Goal: Transaction & Acquisition: Purchase product/service

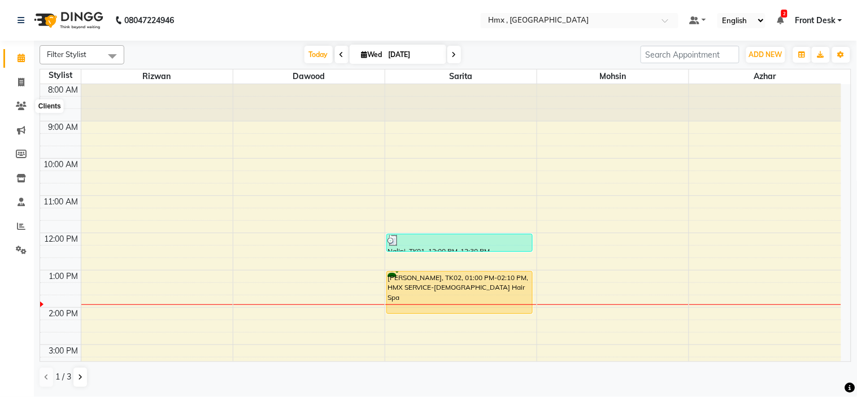
scroll to position [63, 0]
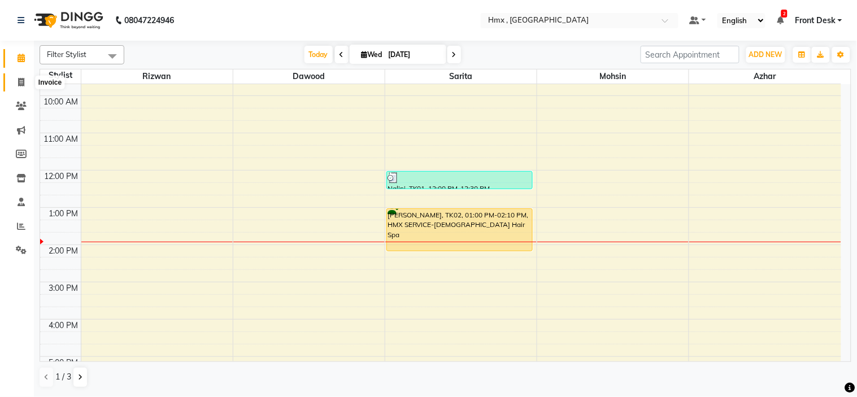
drag, startPoint x: 24, startPoint y: 82, endPoint x: 40, endPoint y: 90, distance: 18.4
click at [24, 82] on icon at bounding box center [21, 82] width 6 height 8
select select "service"
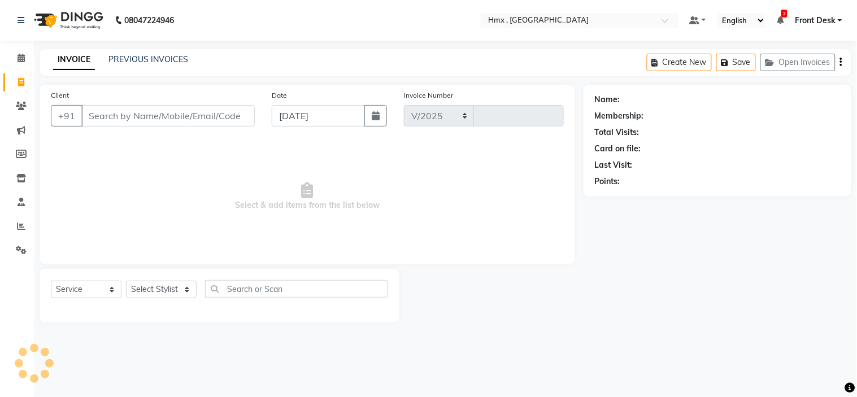
select select "5711"
type input "1958"
click at [116, 122] on input "Client" at bounding box center [167, 115] width 173 height 21
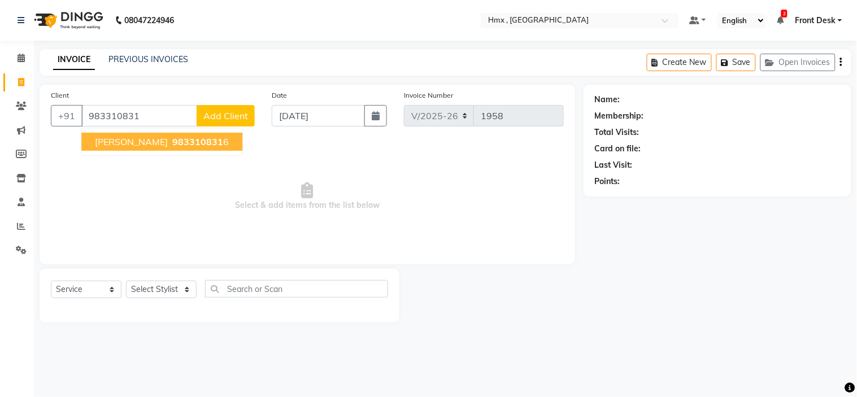
click at [172, 142] on span "983310831" at bounding box center [197, 141] width 51 height 11
type input "9833108316"
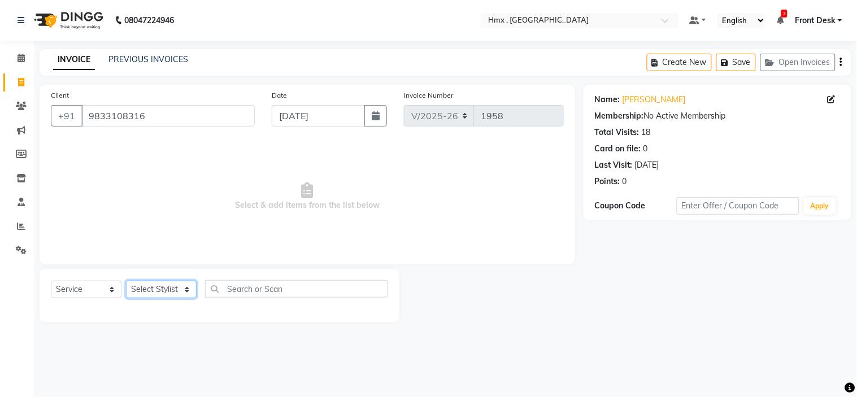
click at [148, 290] on select "Select Stylist [PERSON_NAME] [PERSON_NAME] Front Desk Kaikasha [PERSON_NAME] [P…" at bounding box center [161, 290] width 71 height 18
select select "39095"
click at [126, 281] on select "Select Stylist [PERSON_NAME] [PERSON_NAME] Front Desk Kaikasha [PERSON_NAME] [P…" at bounding box center [161, 290] width 71 height 18
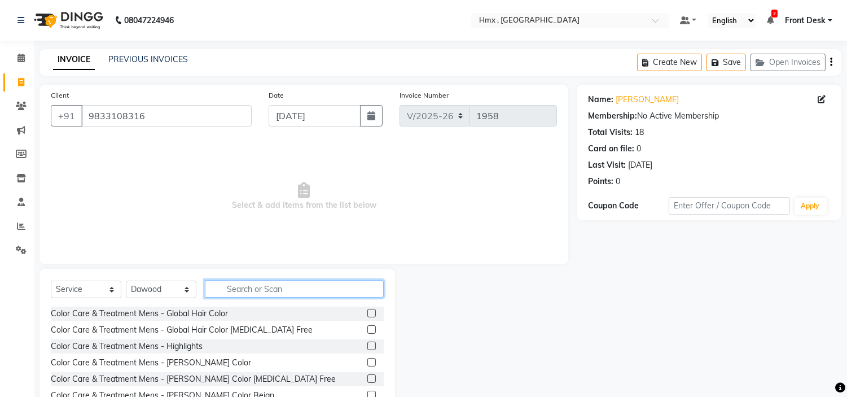
click at [251, 288] on input "text" at bounding box center [294, 289] width 179 height 18
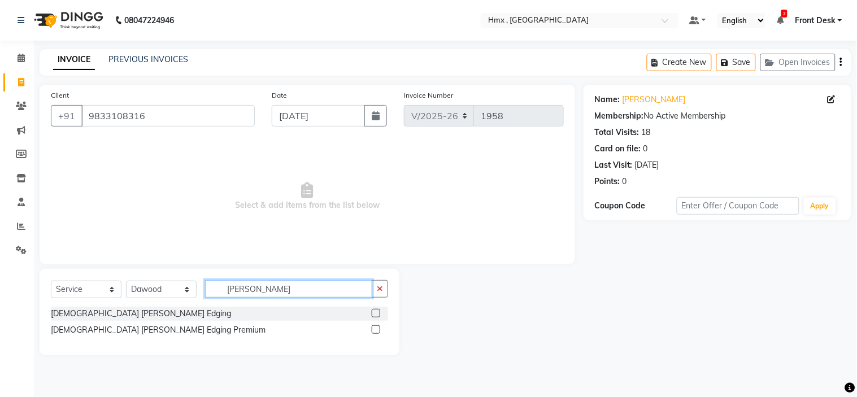
type input "[PERSON_NAME]"
click at [373, 309] on label at bounding box center [376, 313] width 8 height 8
click at [373, 310] on input "checkbox" at bounding box center [375, 313] width 7 height 7
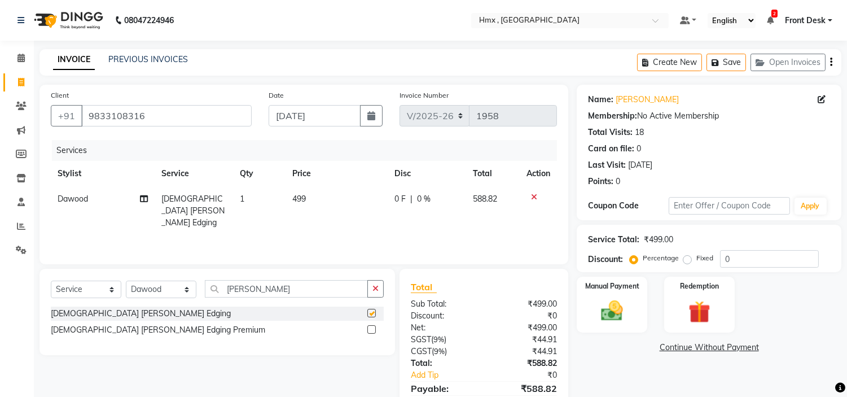
checkbox input "false"
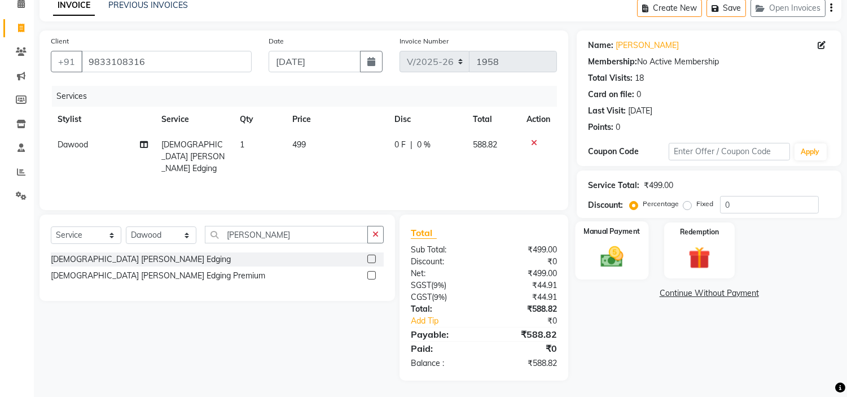
drag, startPoint x: 619, startPoint y: 257, endPoint x: 646, endPoint y: 271, distance: 30.1
click at [620, 257] on img at bounding box center [612, 257] width 37 height 27
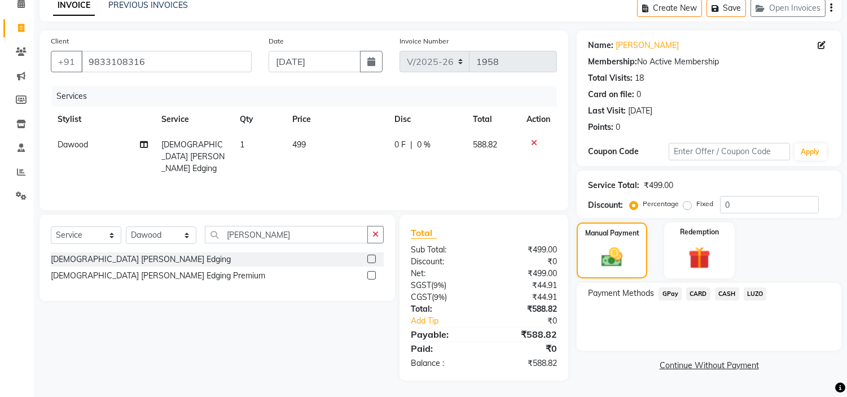
click at [688, 294] on span "CARD" at bounding box center [699, 293] width 24 height 13
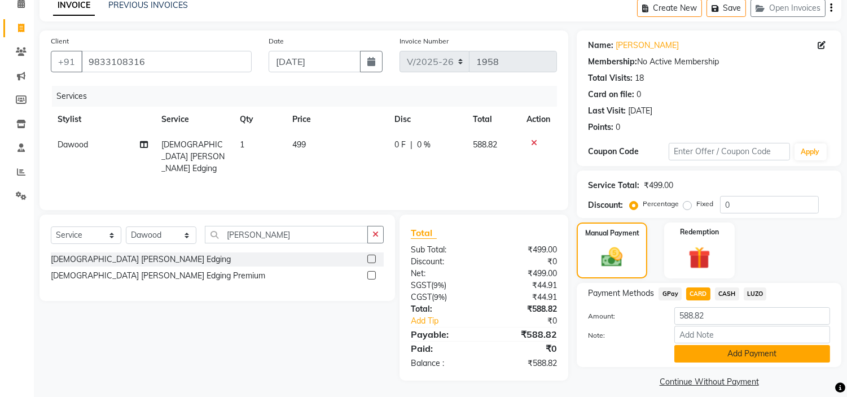
click at [691, 353] on button "Add Payment" at bounding box center [753, 354] width 156 height 18
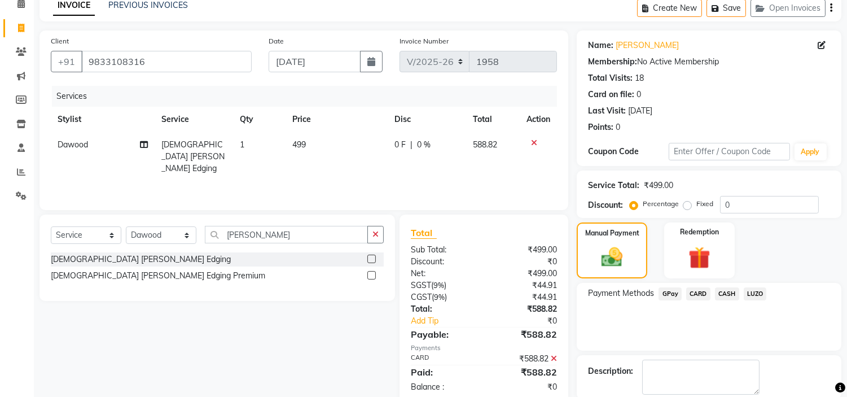
scroll to position [111, 0]
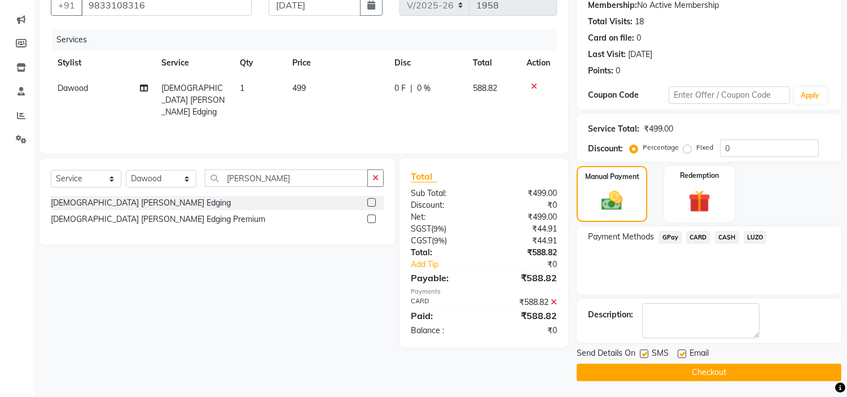
click at [700, 368] on button "Checkout" at bounding box center [709, 373] width 265 height 18
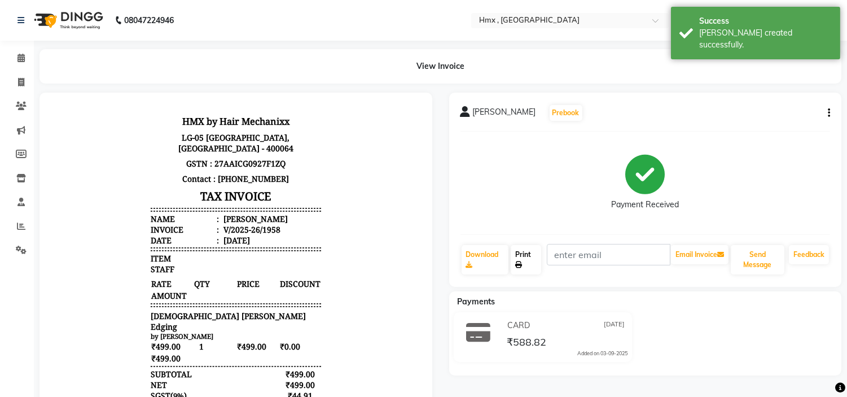
click at [533, 252] on link "Print" at bounding box center [526, 259] width 30 height 29
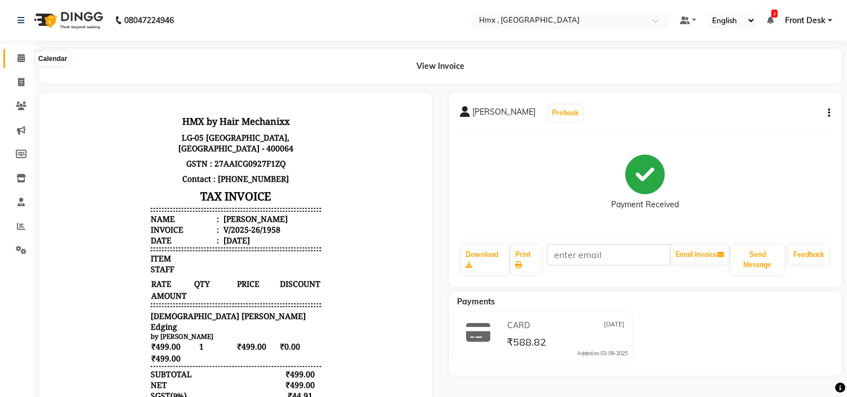
click at [14, 60] on span at bounding box center [21, 58] width 20 height 13
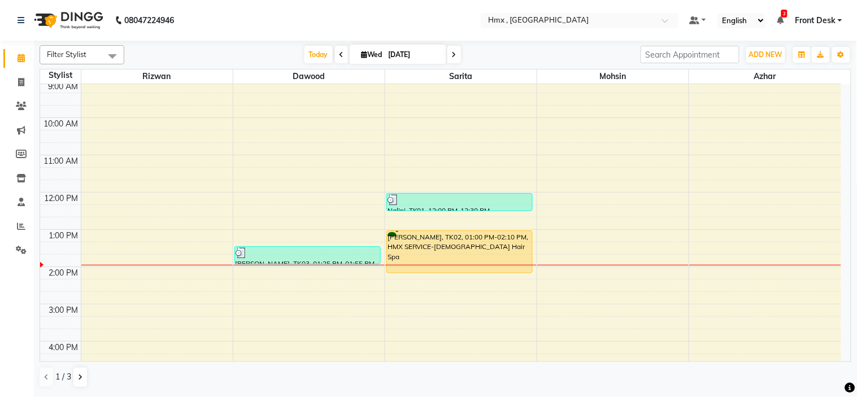
scroll to position [63, 0]
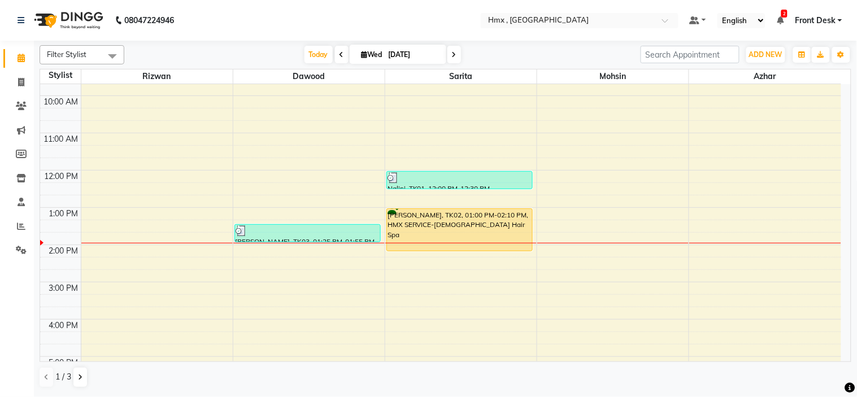
click at [566, 249] on div "8:00 AM 9:00 AM 10:00 AM 11:00 AM 12:00 PM 1:00 PM 2:00 PM 3:00 PM 4:00 PM 5:00…" at bounding box center [440, 281] width 801 height 521
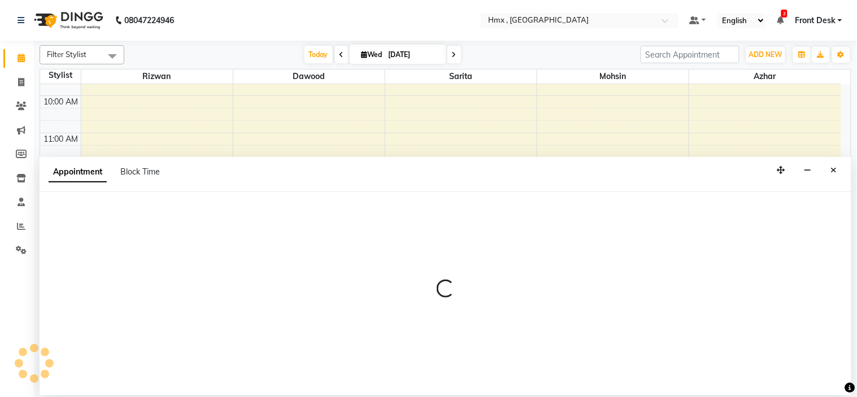
select select "39110"
select select "840"
select select "tentative"
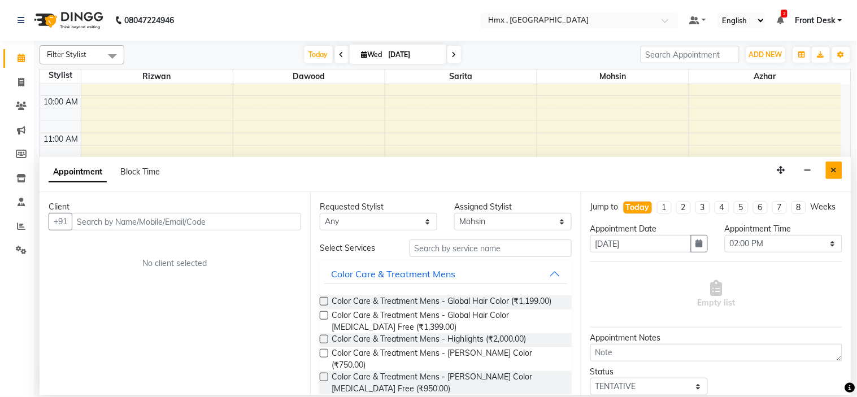
click at [830, 167] on button "Close" at bounding box center [833, 170] width 16 height 18
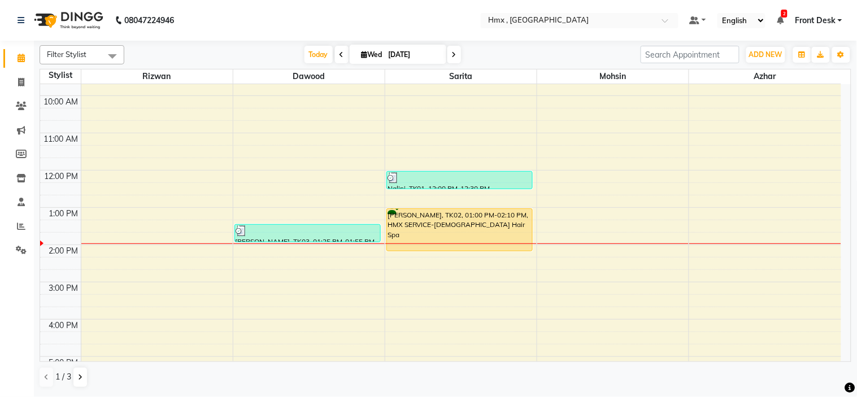
click at [270, 251] on div "8:00 AM 9:00 AM 10:00 AM 11:00 AM 12:00 PM 1:00 PM 2:00 PM 3:00 PM 4:00 PM 5:00…" at bounding box center [440, 281] width 801 height 521
select select "39095"
select select "tentative"
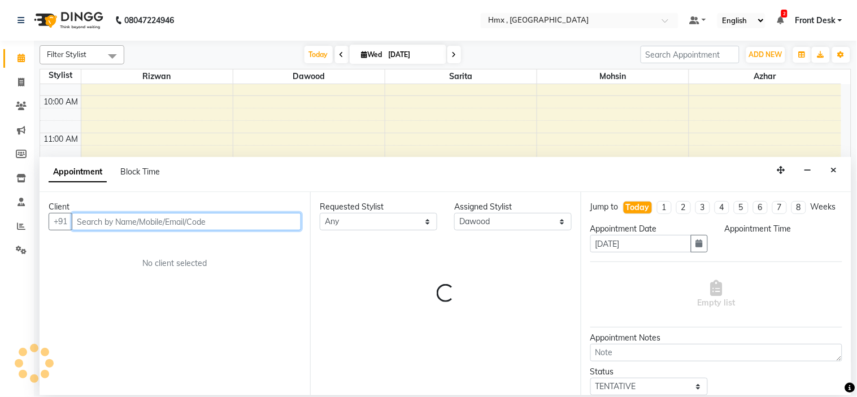
select select "840"
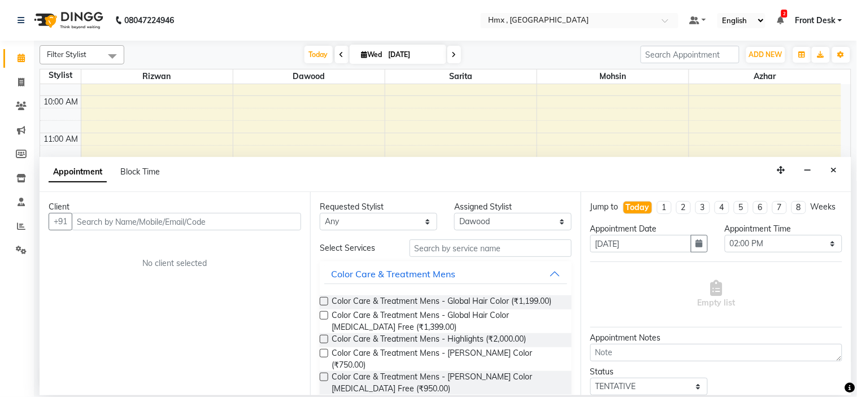
click at [103, 211] on div "Client" at bounding box center [175, 207] width 252 height 12
click at [102, 226] on input "text" at bounding box center [186, 222] width 229 height 18
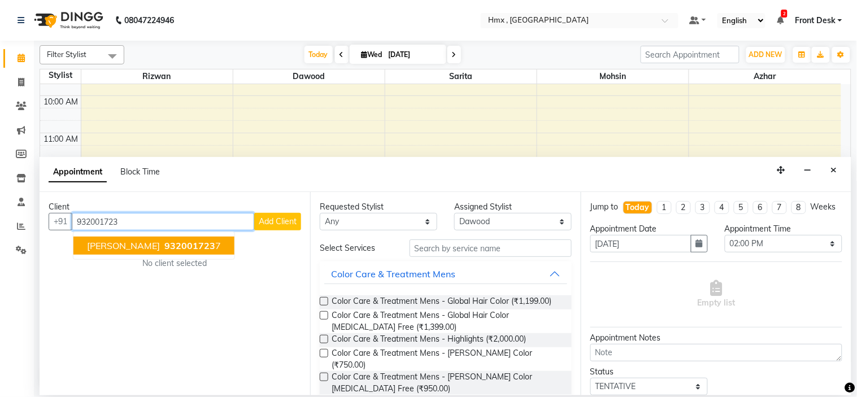
click at [138, 247] on span "[PERSON_NAME]" at bounding box center [123, 245] width 73 height 11
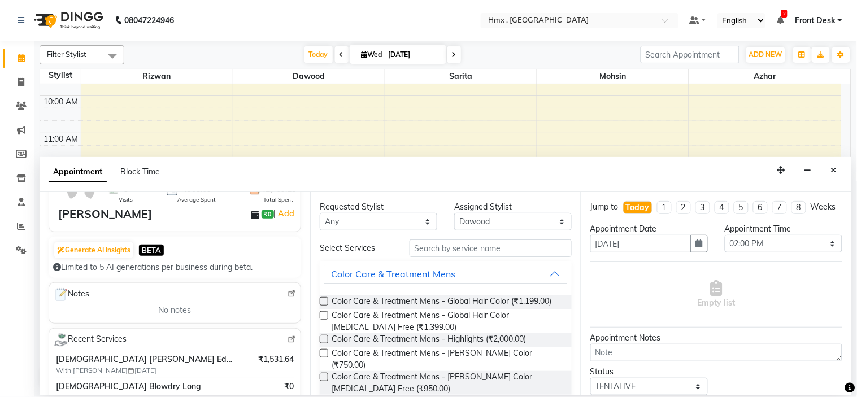
scroll to position [0, 0]
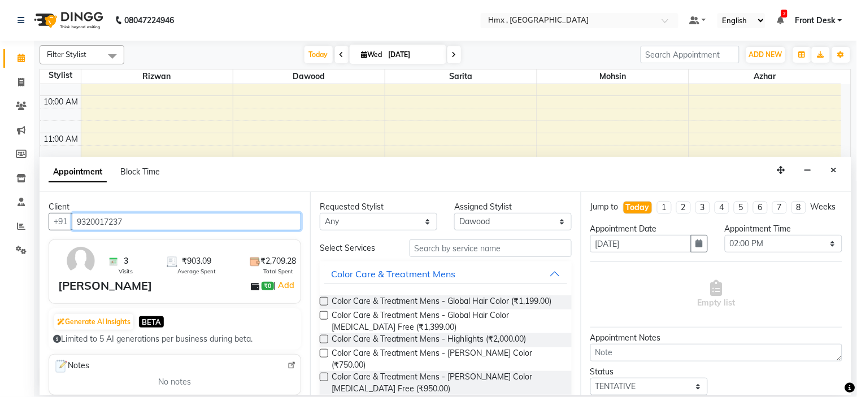
type input "9320017237"
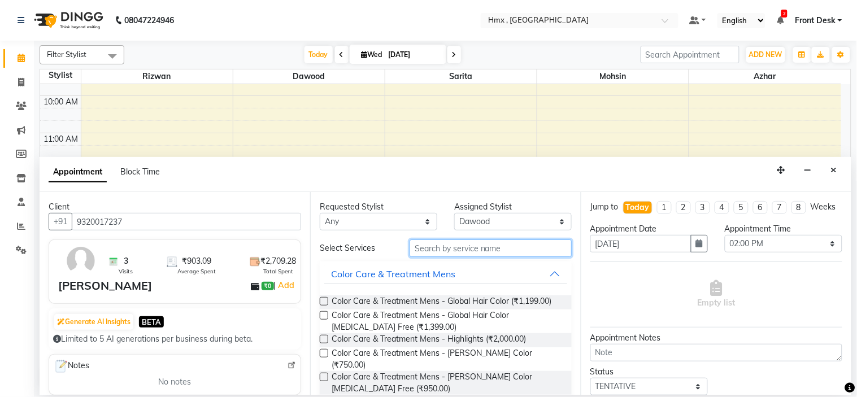
click at [438, 246] on input "text" at bounding box center [490, 248] width 162 height 18
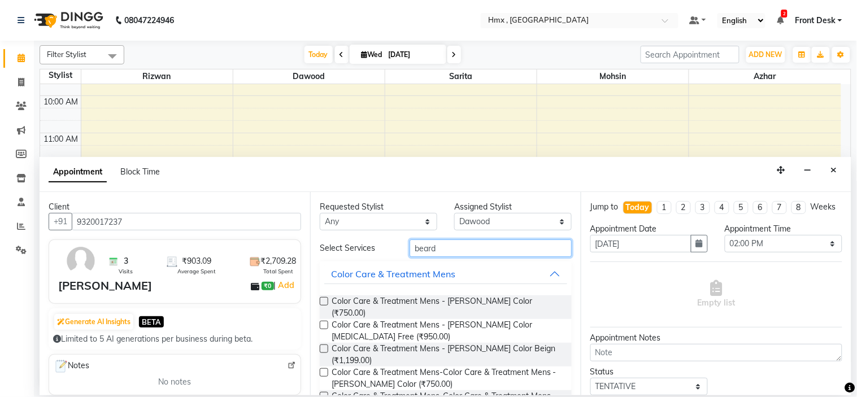
type input "beard"
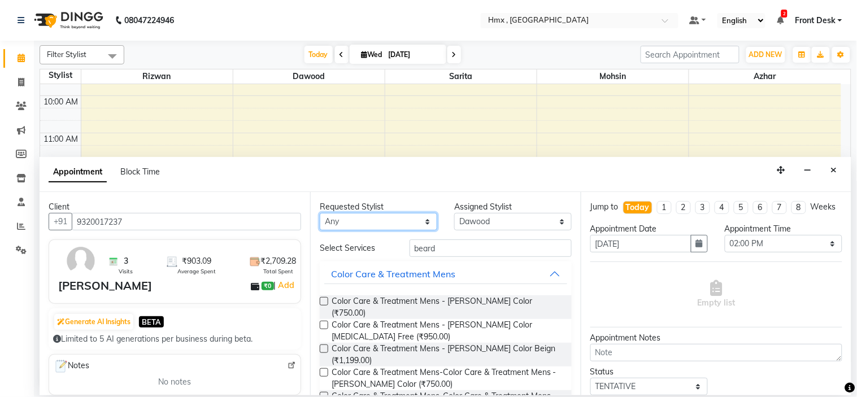
click at [360, 223] on select "Any Azhar [PERSON_NAME] [PERSON_NAME] [PERSON_NAME] [PERSON_NAME] [PERSON_NAME]…" at bounding box center [378, 222] width 117 height 18
select select "39095"
click at [320, 213] on select "Any Azhar [PERSON_NAME] [PERSON_NAME] [PERSON_NAME] [PERSON_NAME] [PERSON_NAME]…" at bounding box center [378, 222] width 117 height 18
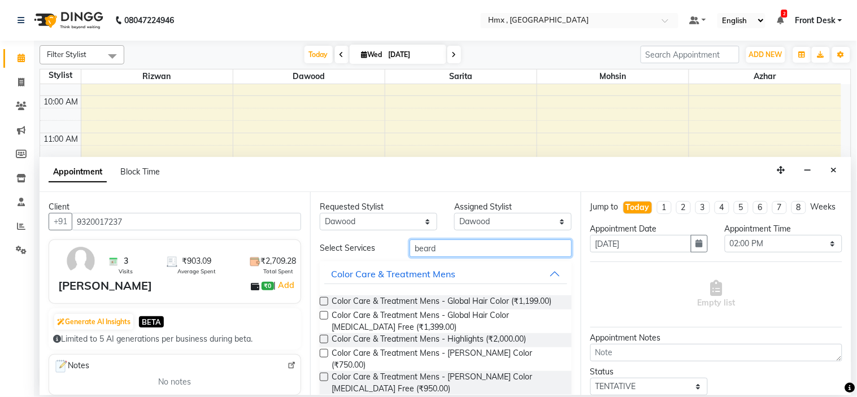
click at [444, 252] on input "beard" at bounding box center [490, 248] width 162 height 18
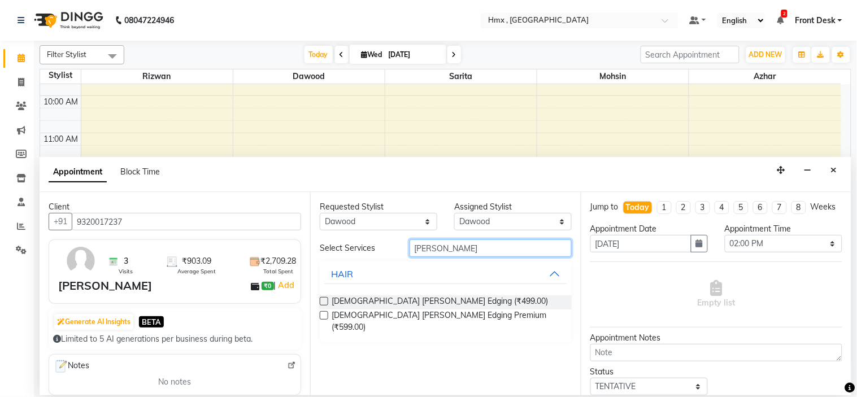
type input "[PERSON_NAME]"
click at [325, 300] on label at bounding box center [324, 301] width 8 height 8
click at [325, 300] on input "checkbox" at bounding box center [323, 302] width 7 height 7
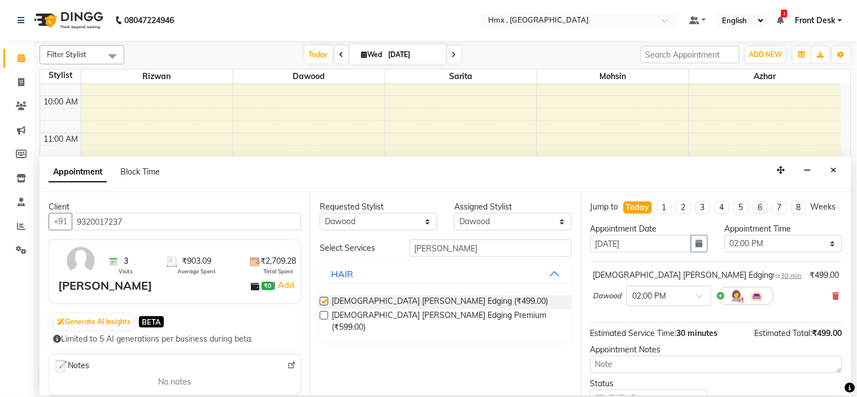
checkbox input "false"
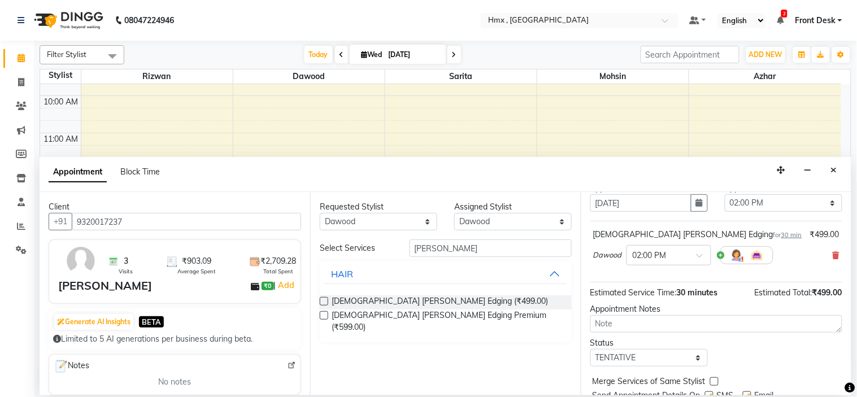
scroll to position [94, 0]
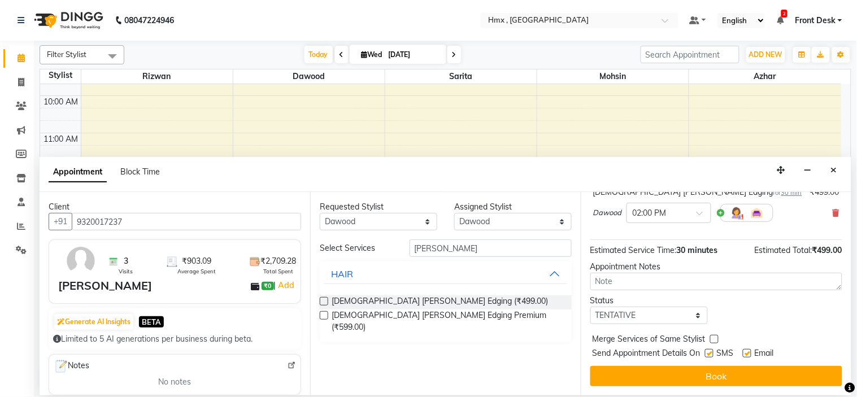
click at [707, 352] on label at bounding box center [709, 353] width 8 height 8
click at [707, 352] on input "checkbox" at bounding box center [708, 354] width 7 height 7
checkbox input "false"
click at [706, 373] on button "Book" at bounding box center [716, 376] width 252 height 20
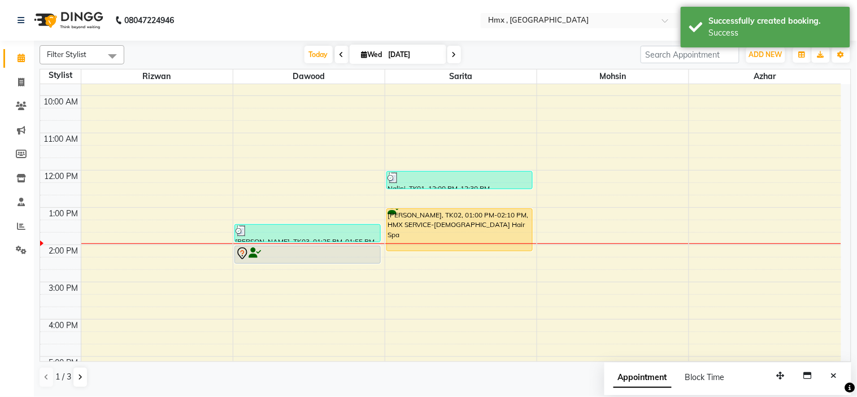
click at [830, 379] on button "Close" at bounding box center [833, 376] width 16 height 18
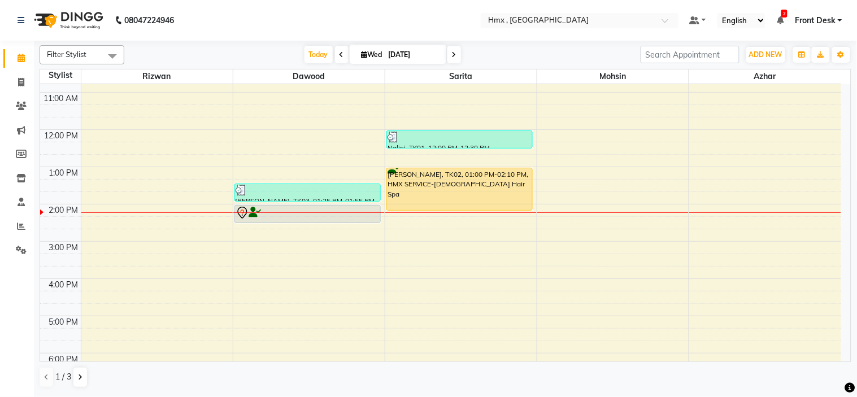
scroll to position [125, 0]
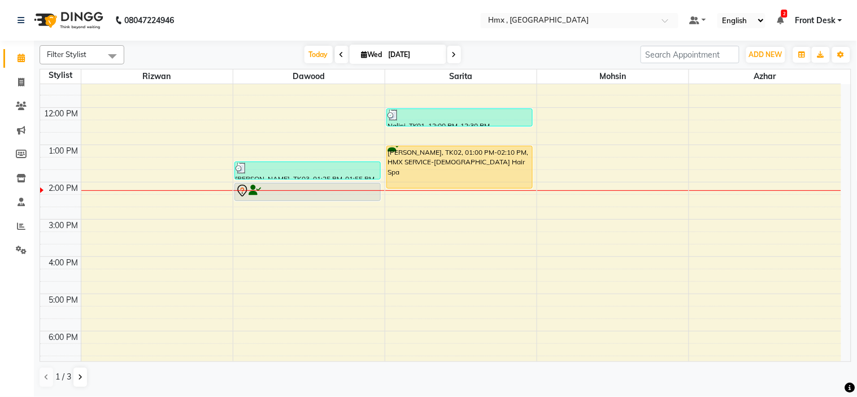
click at [252, 276] on div "8:00 AM 9:00 AM 10:00 AM 11:00 AM 12:00 PM 1:00 PM 2:00 PM 3:00 PM 4:00 PM 5:00…" at bounding box center [440, 219] width 801 height 521
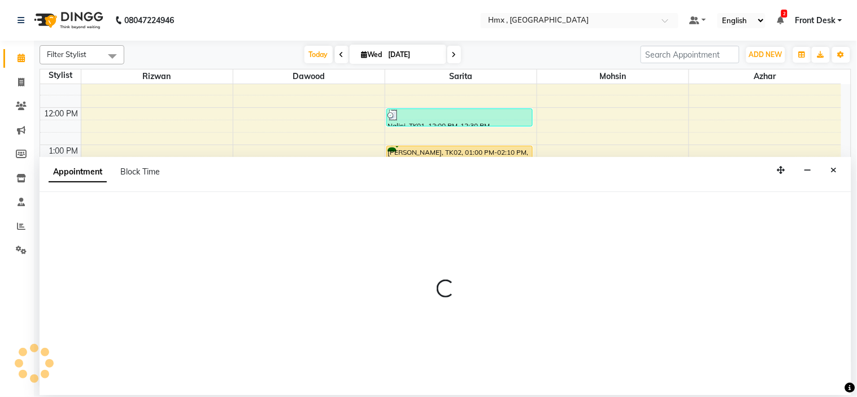
select select "39095"
select select "975"
select select "tentative"
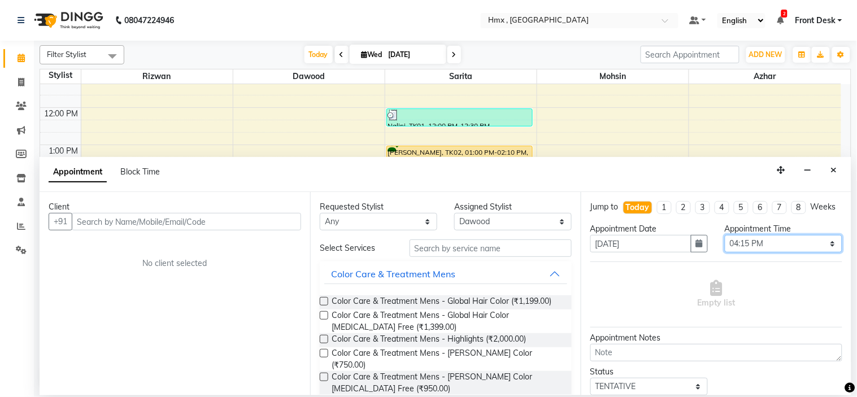
click at [803, 248] on select "Select 09:00 AM 09:15 AM 09:30 AM 09:45 AM 10:00 AM 10:15 AM 10:30 AM 10:45 AM …" at bounding box center [782, 244] width 117 height 18
select select "990"
click at [724, 245] on select "Select 09:00 AM 09:15 AM 09:30 AM 09:45 AM 10:00 AM 10:15 AM 10:30 AM 10:45 AM …" at bounding box center [782, 244] width 117 height 18
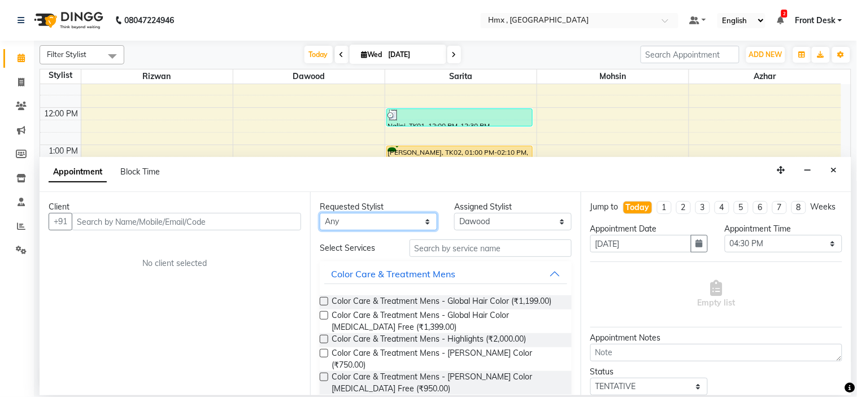
drag, startPoint x: 368, startPoint y: 222, endPoint x: 352, endPoint y: 217, distance: 17.0
click at [368, 222] on select "Any Azhar [PERSON_NAME] [PERSON_NAME] [PERSON_NAME] [PERSON_NAME] [PERSON_NAME]…" at bounding box center [378, 222] width 117 height 18
select select "39095"
click at [320, 213] on select "Any Azhar [PERSON_NAME] [PERSON_NAME] [PERSON_NAME] [PERSON_NAME] [PERSON_NAME]…" at bounding box center [378, 222] width 117 height 18
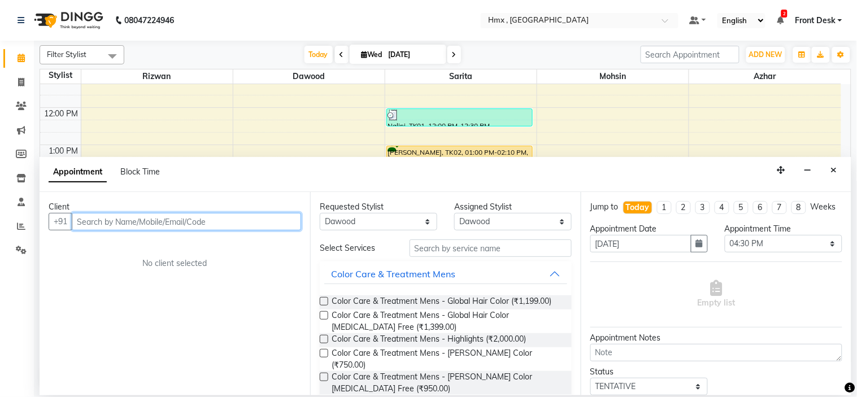
click at [174, 228] on input "text" at bounding box center [186, 222] width 229 height 18
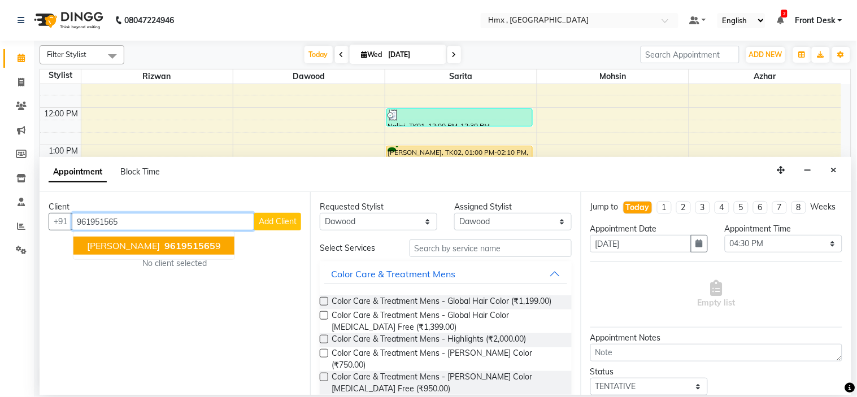
click at [196, 247] on span "961951565" at bounding box center [189, 245] width 51 height 11
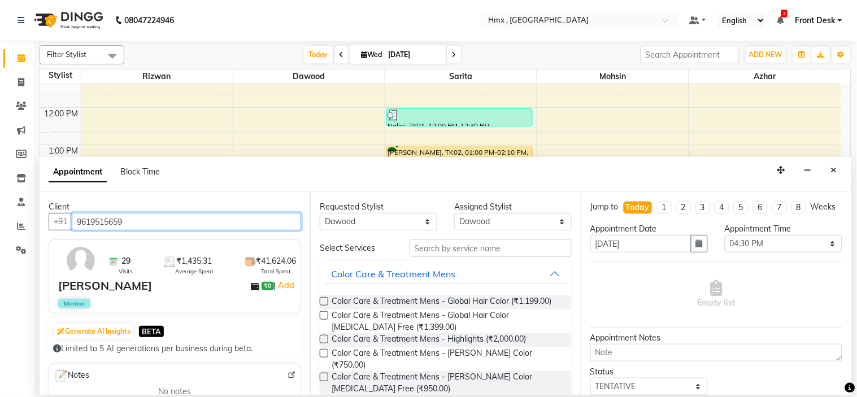
type input "9619515659"
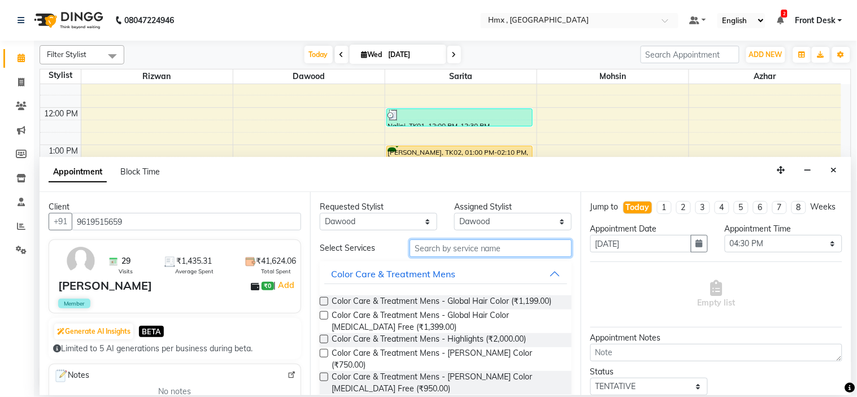
click at [452, 246] on input "text" at bounding box center [490, 248] width 162 height 18
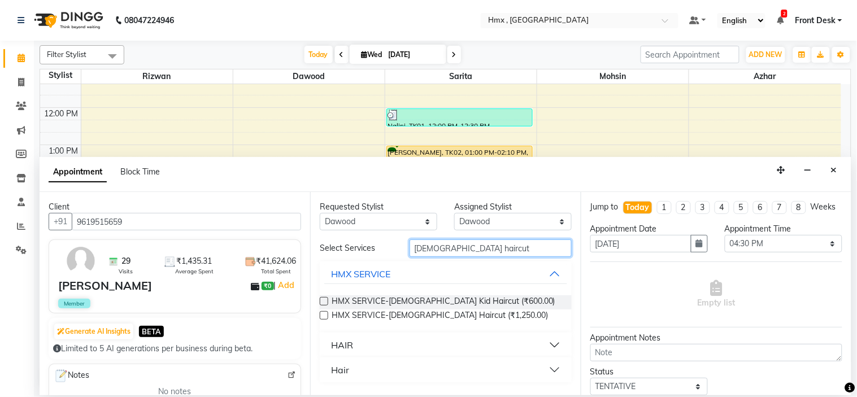
type input "[DEMOGRAPHIC_DATA] haircut"
click at [347, 343] on div "HAIR" at bounding box center [342, 345] width 22 height 14
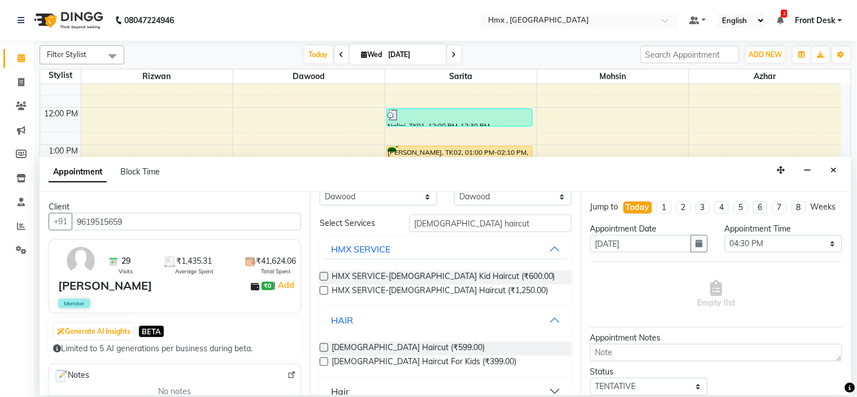
scroll to position [38, 0]
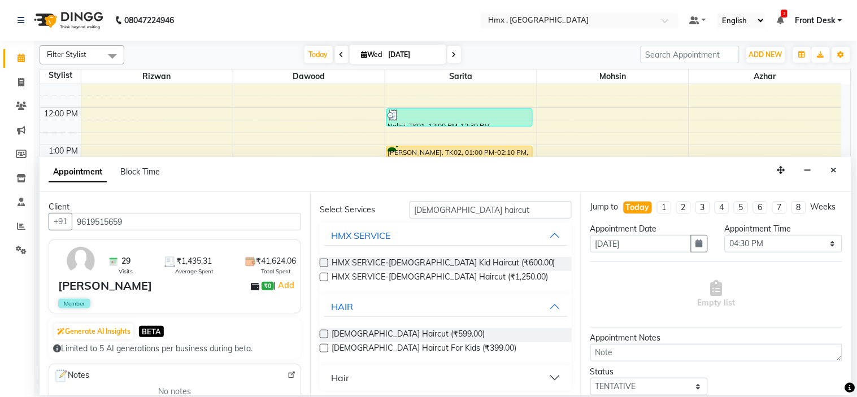
click at [323, 331] on label at bounding box center [324, 334] width 8 height 8
click at [323, 331] on input "checkbox" at bounding box center [323, 334] width 7 height 7
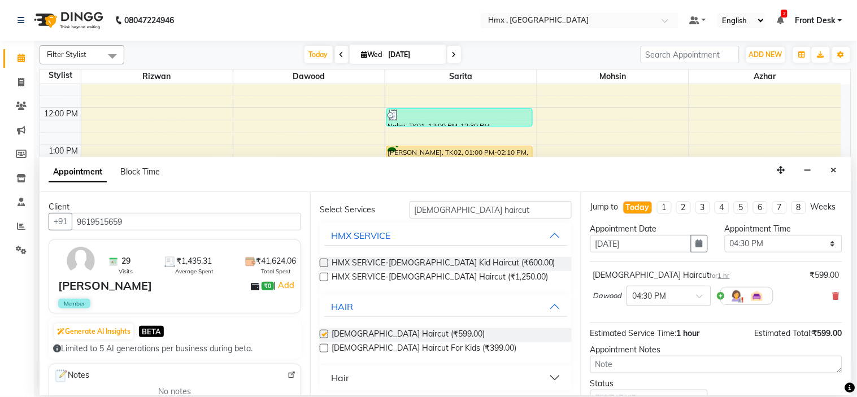
scroll to position [14, 0]
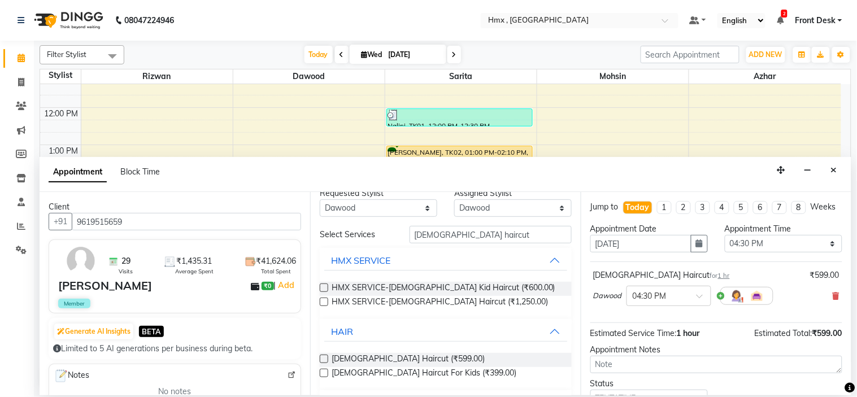
checkbox input "false"
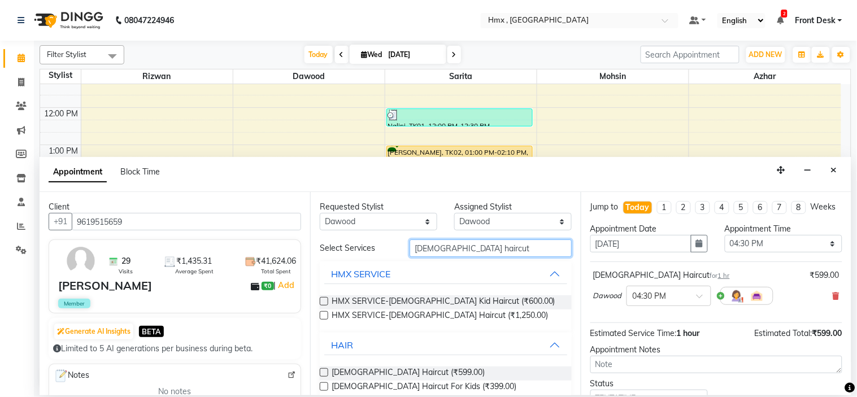
drag, startPoint x: 471, startPoint y: 249, endPoint x: 377, endPoint y: 264, distance: 95.0
click at [377, 264] on div "Select Services [DEMOGRAPHIC_DATA] haircut HMX SERVICE HMX SERVICE-[DEMOGRAPHIC…" at bounding box center [446, 333] width 252 height 189
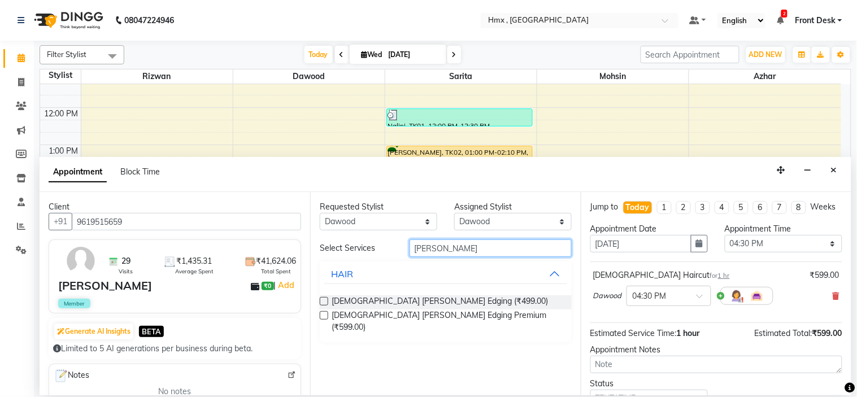
type input "[PERSON_NAME]"
click at [324, 298] on label at bounding box center [324, 301] width 8 height 8
click at [324, 299] on input "checkbox" at bounding box center [323, 302] width 7 height 7
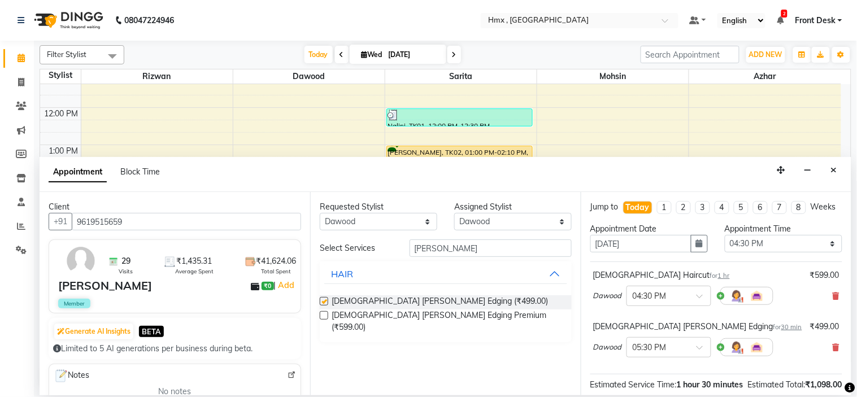
checkbox input "false"
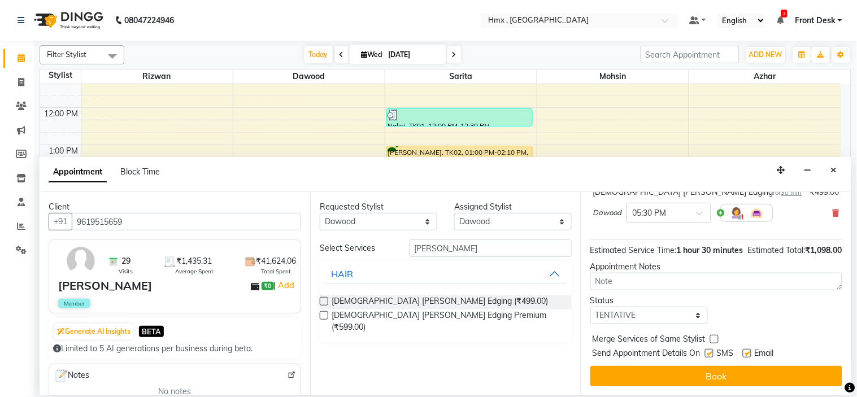
scroll to position [156, 0]
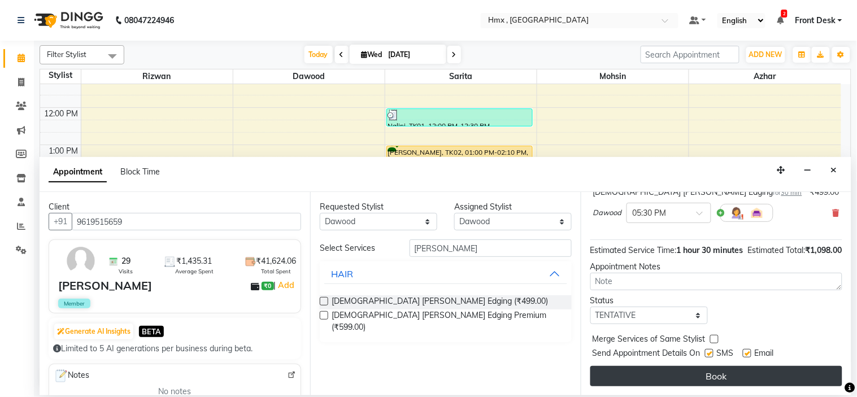
click at [681, 375] on button "Book" at bounding box center [716, 376] width 252 height 20
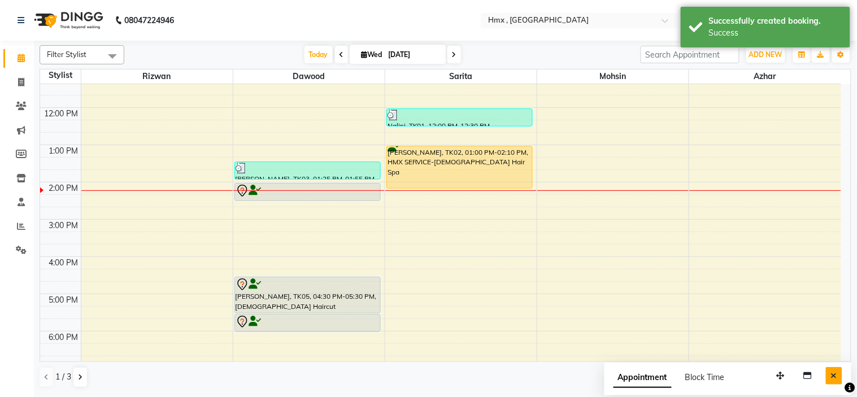
click at [831, 381] on button "Close" at bounding box center [833, 376] width 16 height 18
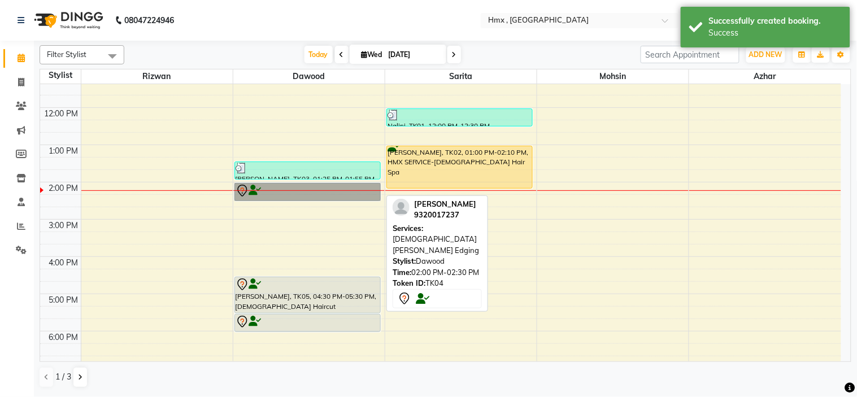
drag, startPoint x: 288, startPoint y: 190, endPoint x: 255, endPoint y: 189, distance: 33.3
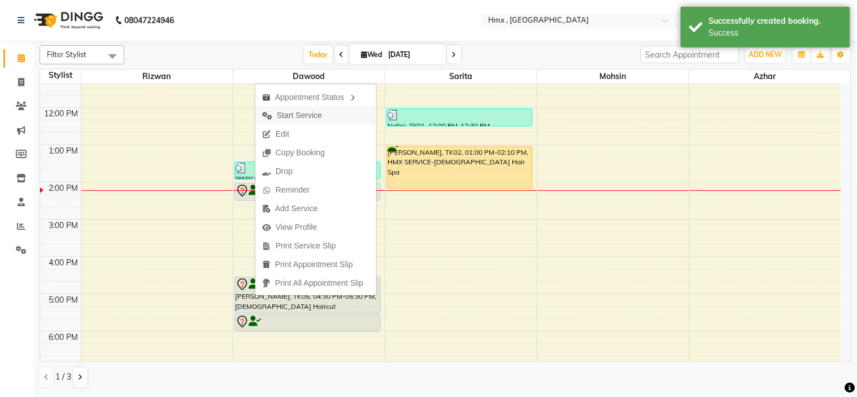
click at [292, 113] on span "Start Service" at bounding box center [299, 116] width 45 height 12
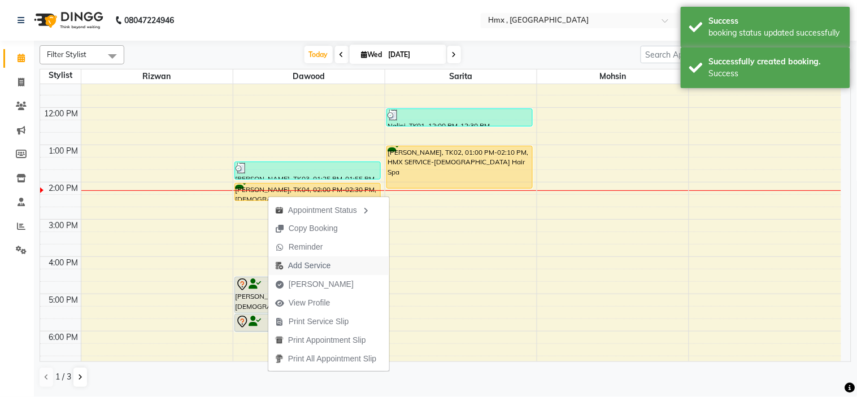
click at [298, 263] on span "Add Service" at bounding box center [309, 266] width 42 height 12
select select "39095"
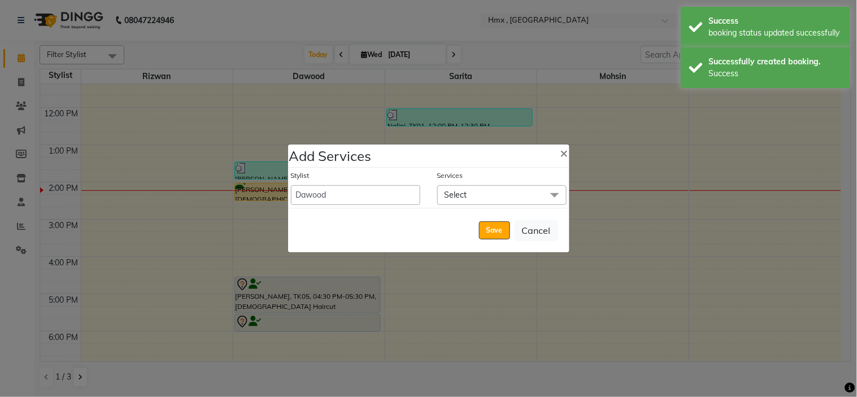
click at [458, 201] on span "Select" at bounding box center [501, 195] width 129 height 20
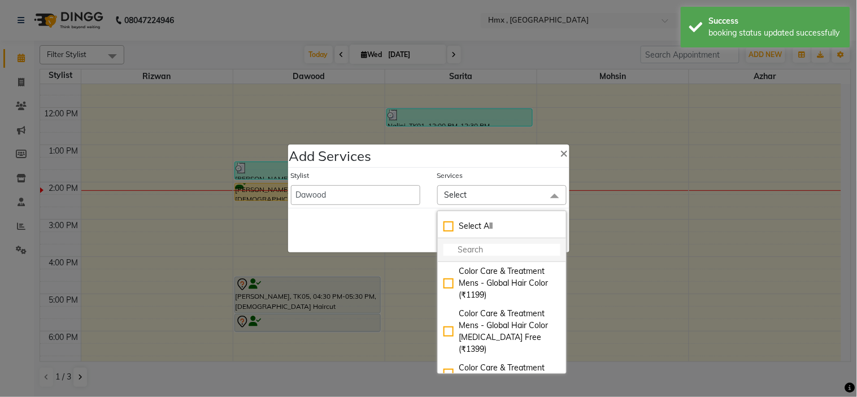
click at [452, 253] on input "multiselect-search" at bounding box center [501, 250] width 117 height 12
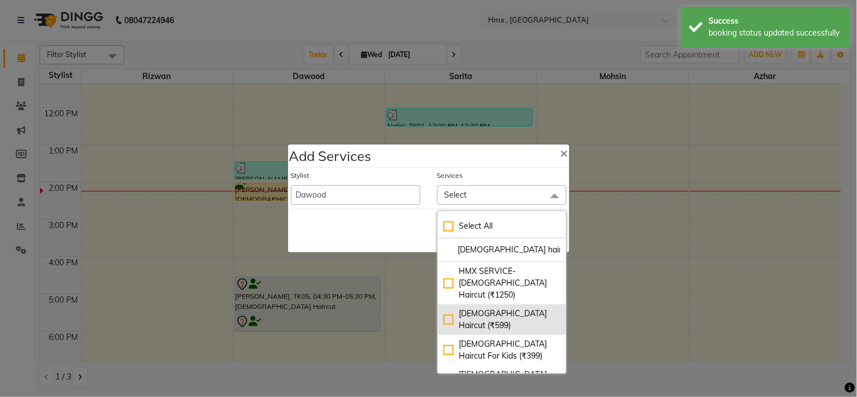
type input "[DEMOGRAPHIC_DATA] haircut"
click at [450, 308] on div "[DEMOGRAPHIC_DATA] Haircut (₹599)" at bounding box center [501, 320] width 117 height 24
checkbox input "true"
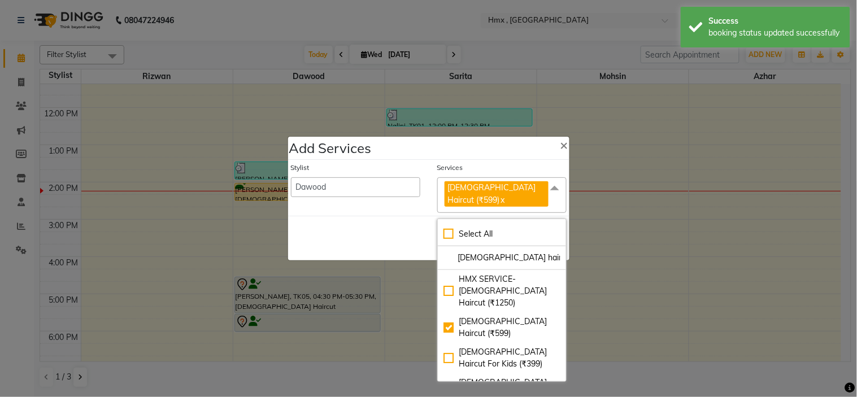
click at [405, 219] on div "Save Cancel" at bounding box center [428, 238] width 281 height 45
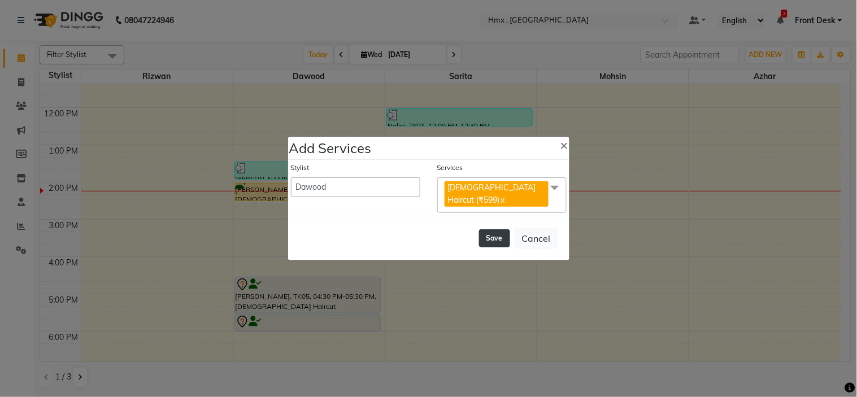
click at [493, 231] on button "Save" at bounding box center [494, 238] width 31 height 18
select select "81996"
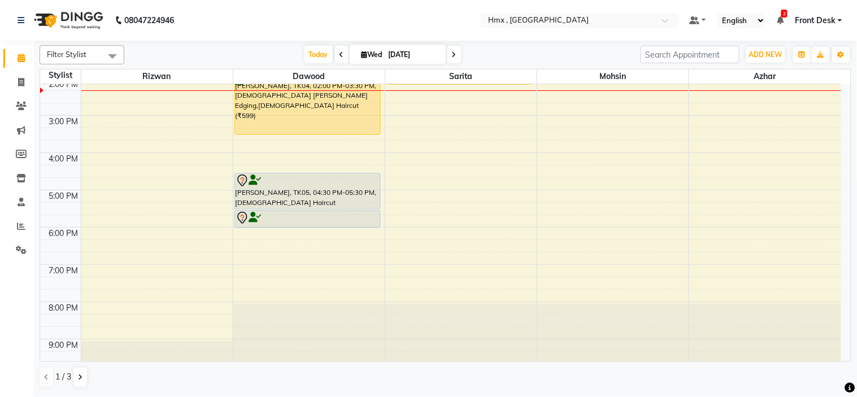
scroll to position [246, 0]
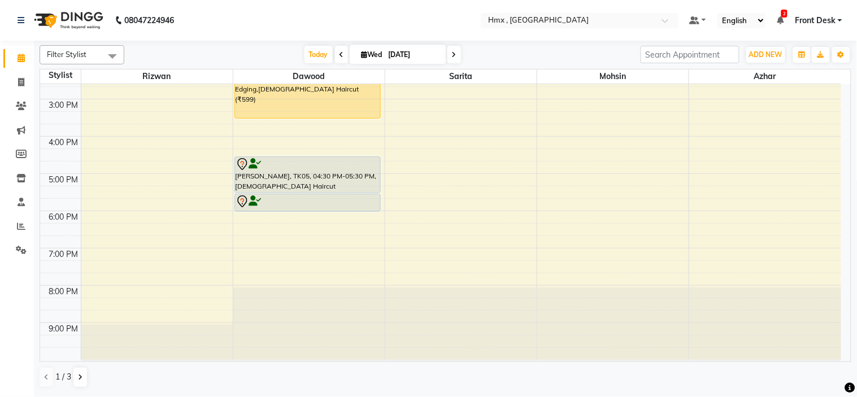
drag, startPoint x: 796, startPoint y: 88, endPoint x: 790, endPoint y: 94, distance: 8.0
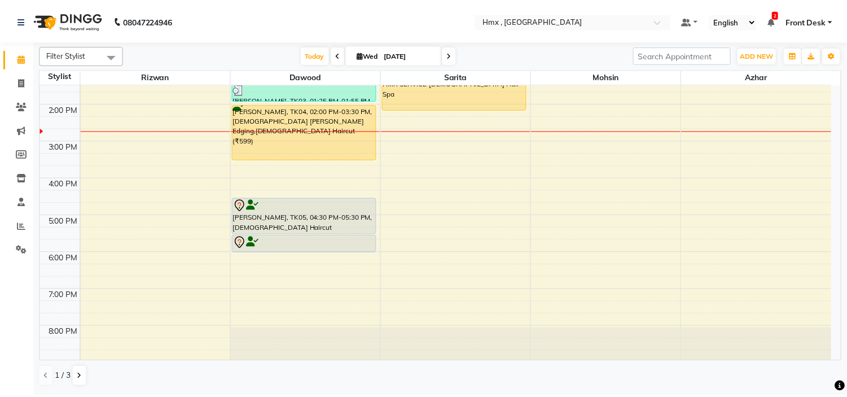
scroll to position [183, 0]
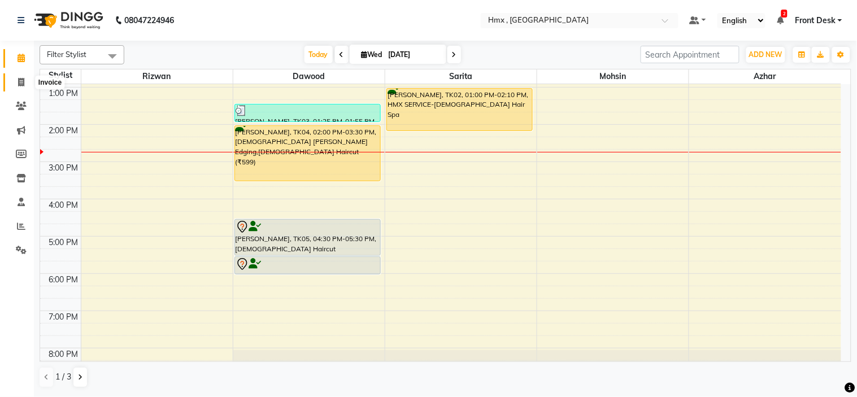
click at [23, 83] on icon at bounding box center [21, 82] width 6 height 8
select select "5711"
select select "service"
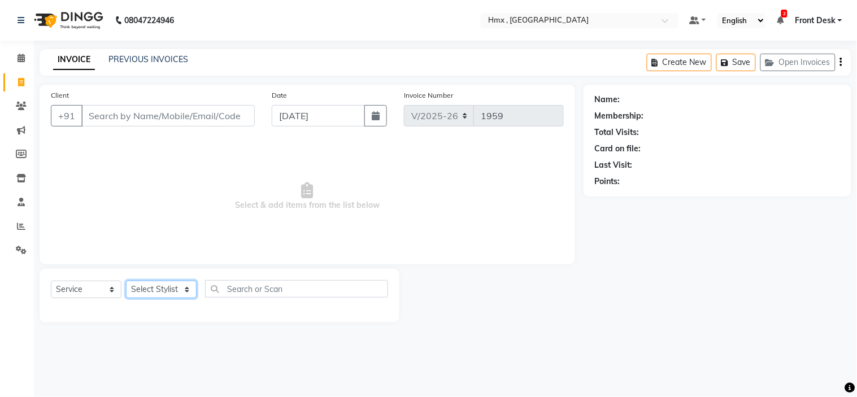
click at [156, 290] on select "Select Stylist [PERSON_NAME] [PERSON_NAME] Front Desk Kaikasha [PERSON_NAME] [P…" at bounding box center [161, 290] width 71 height 18
select select "39110"
click at [126, 281] on select "Select Stylist [PERSON_NAME] [PERSON_NAME] Front Desk Kaikasha [PERSON_NAME] [P…" at bounding box center [161, 290] width 71 height 18
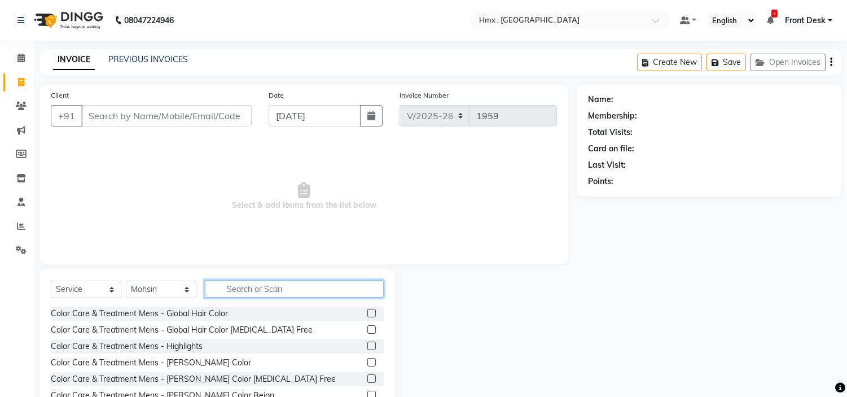
click at [241, 292] on input "text" at bounding box center [294, 289] width 179 height 18
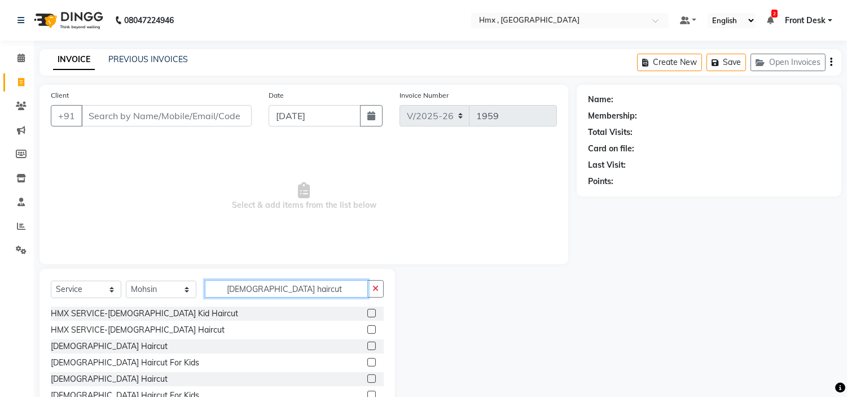
type input "[DEMOGRAPHIC_DATA] haircut"
click at [373, 346] on label at bounding box center [372, 346] width 8 height 8
click at [373, 346] on input "checkbox" at bounding box center [371, 346] width 7 height 7
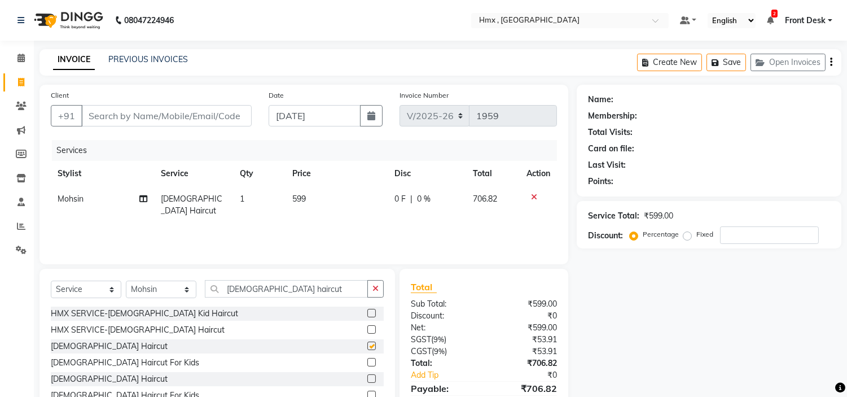
checkbox input "false"
click at [142, 119] on input "Client" at bounding box center [166, 115] width 171 height 21
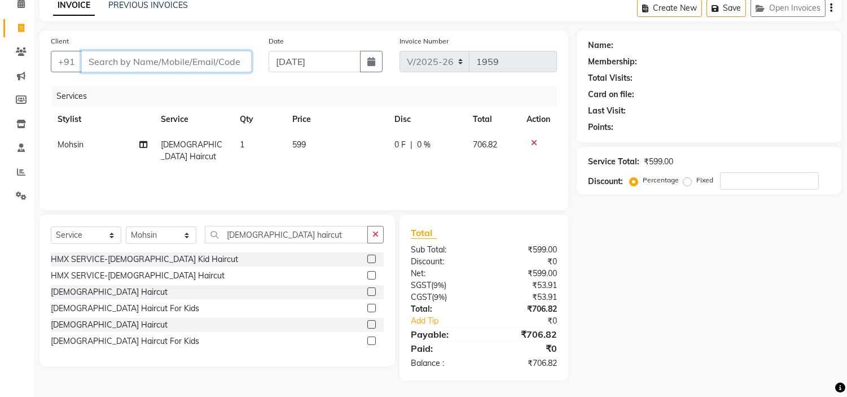
click at [160, 58] on input "Client" at bounding box center [166, 61] width 171 height 21
click at [146, 67] on input "Client" at bounding box center [166, 61] width 171 height 21
type input "8"
type input "0"
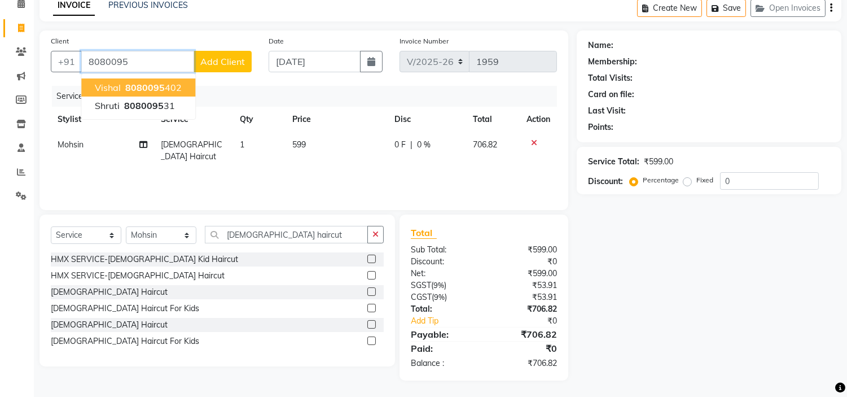
click at [143, 86] on span "8080095" at bounding box center [145, 87] width 40 height 11
type input "8080095402"
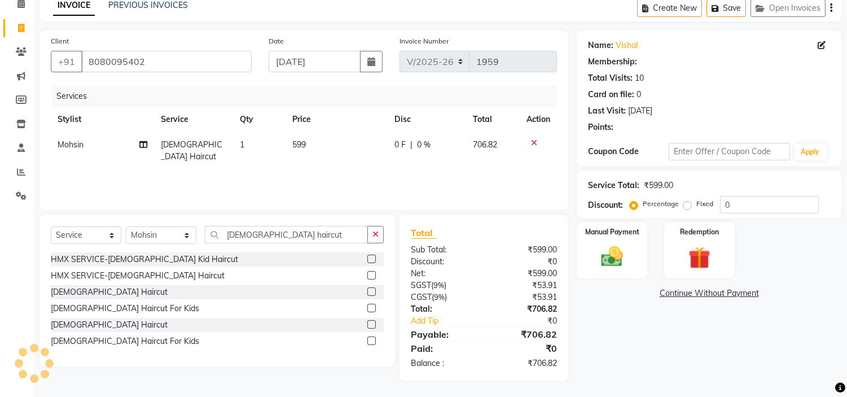
select select "1: Object"
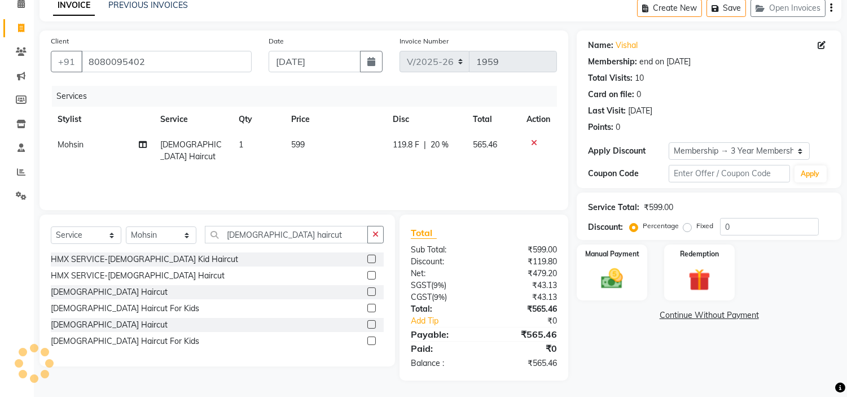
type input "20"
click at [618, 280] on img at bounding box center [612, 279] width 37 height 27
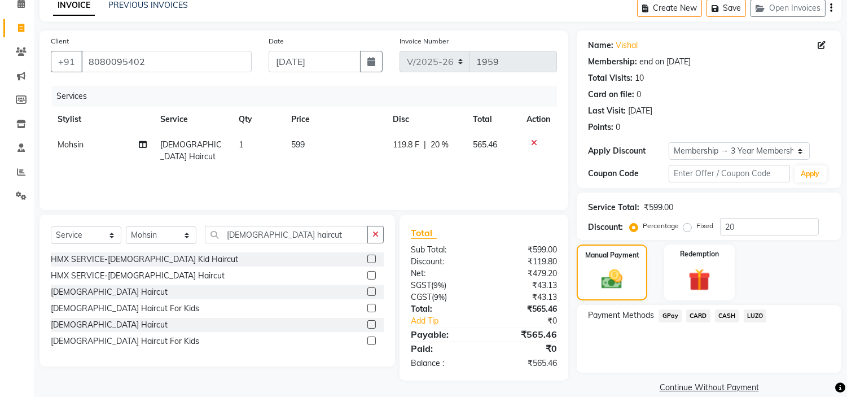
click at [698, 316] on span "CARD" at bounding box center [699, 315] width 24 height 13
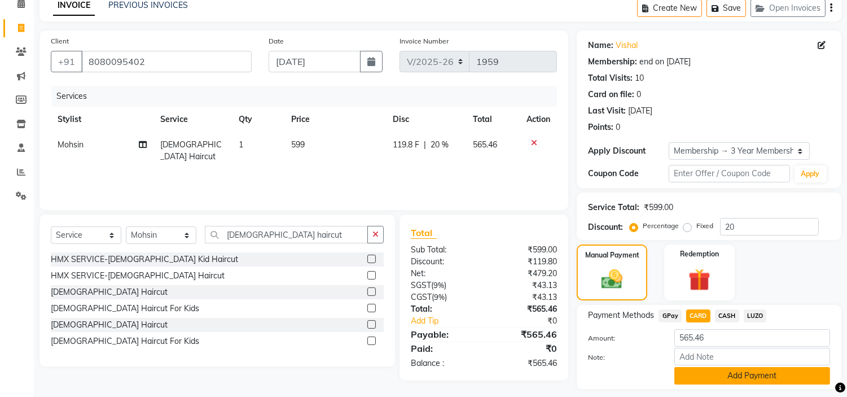
click at [713, 376] on button "Add Payment" at bounding box center [753, 376] width 156 height 18
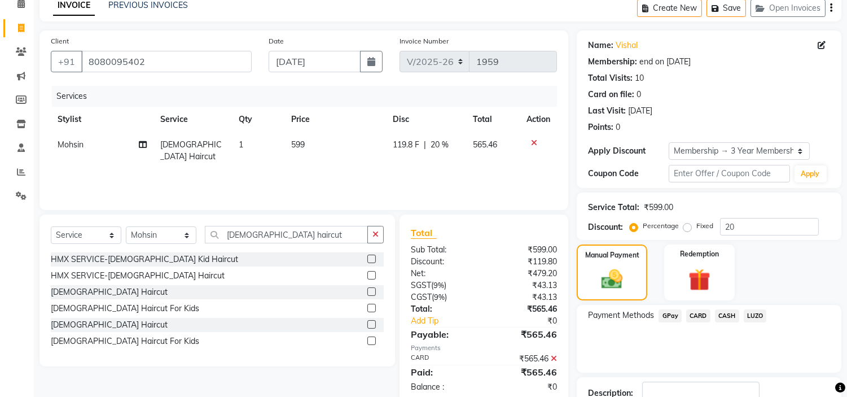
scroll to position [133, 0]
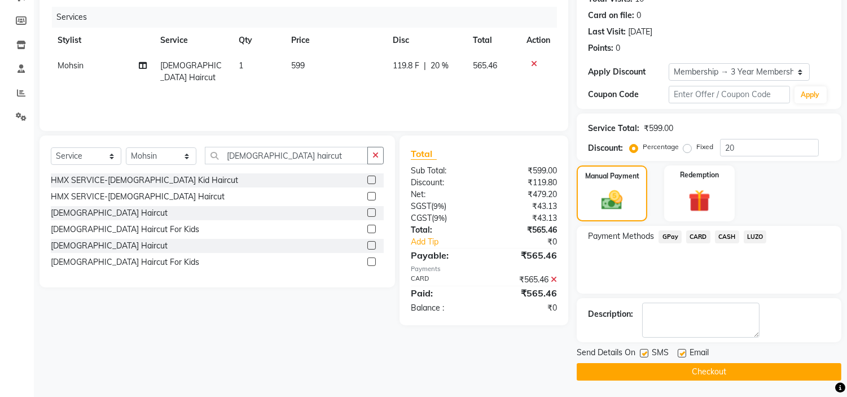
click at [698, 371] on button "Checkout" at bounding box center [709, 372] width 265 height 18
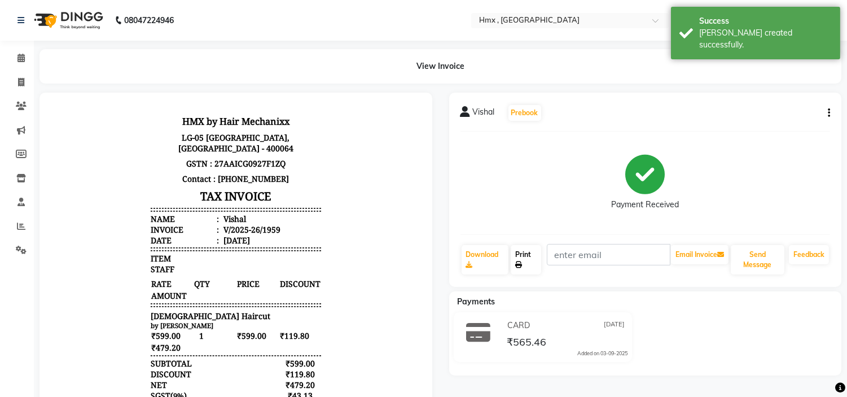
click at [528, 257] on link "Print" at bounding box center [526, 259] width 30 height 29
click at [15, 57] on span at bounding box center [21, 58] width 20 height 13
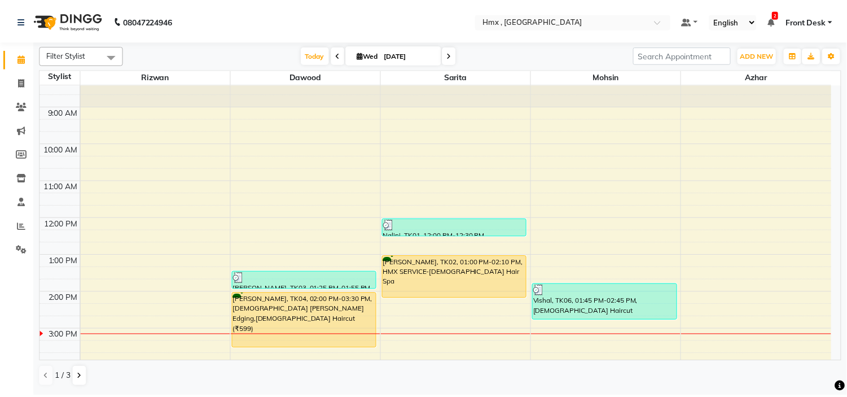
scroll to position [63, 0]
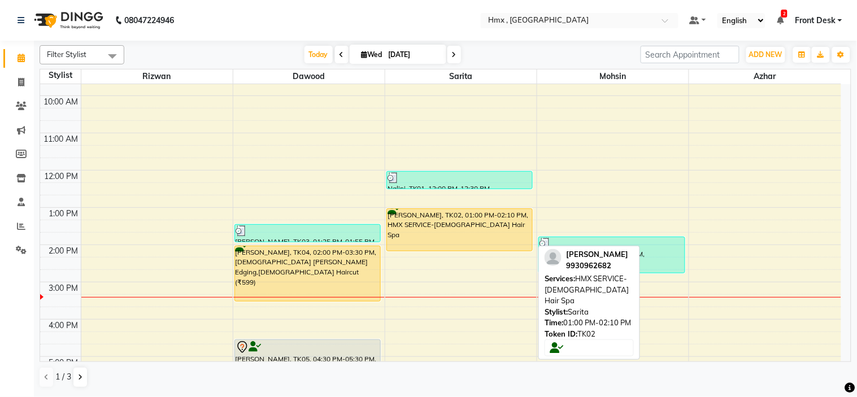
click at [430, 228] on div "[PERSON_NAME], TK02, 01:00 PM-02:10 PM, HMX SERVICE-[DEMOGRAPHIC_DATA] Hair Spa" at bounding box center [459, 230] width 145 height 42
select select "1"
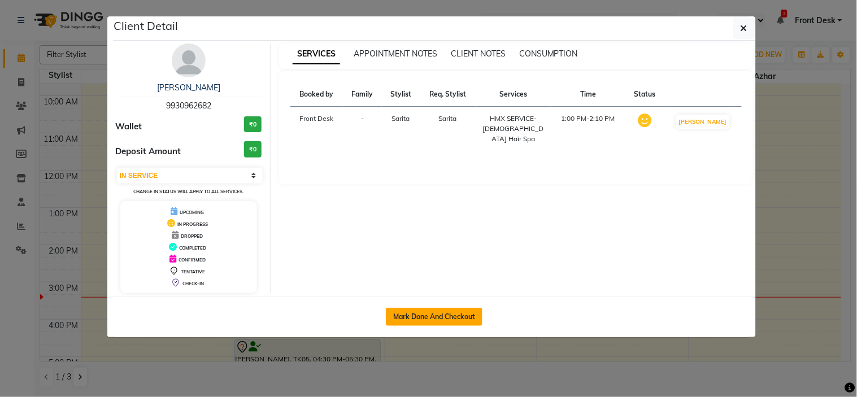
click at [412, 318] on button "Mark Done And Checkout" at bounding box center [434, 317] width 97 height 18
select select "service"
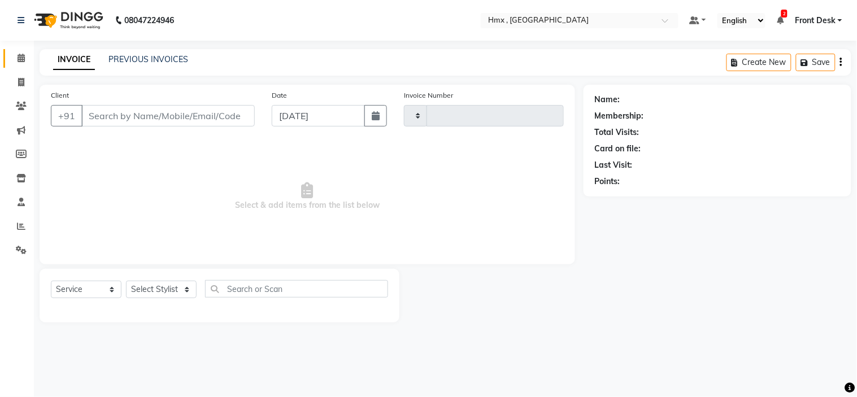
type input "1960"
select select "5711"
type input "9930962682"
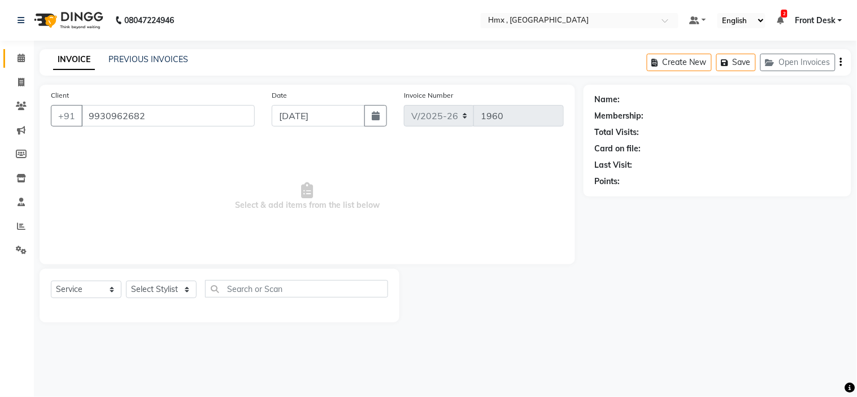
select select "39112"
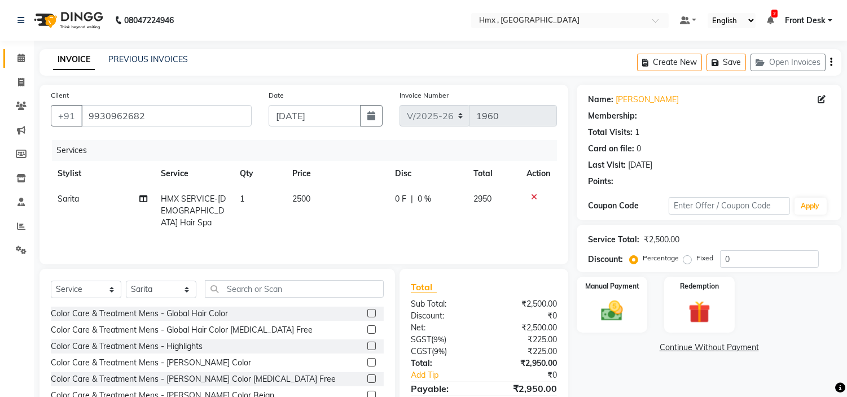
select select "1: Object"
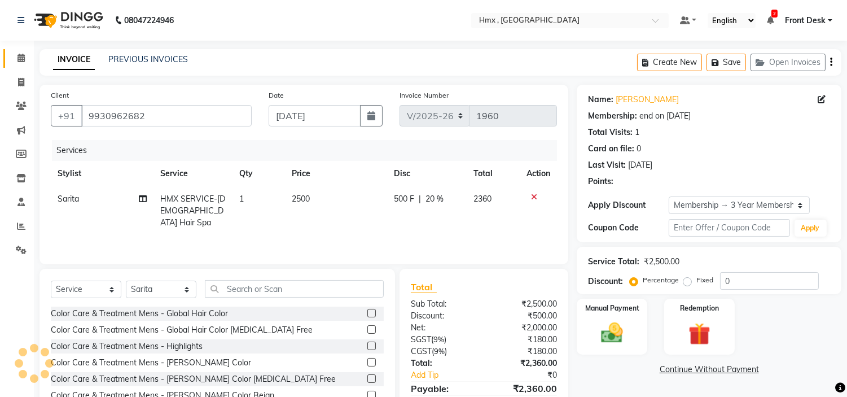
type input "20"
click at [245, 286] on input "text" at bounding box center [294, 289] width 179 height 18
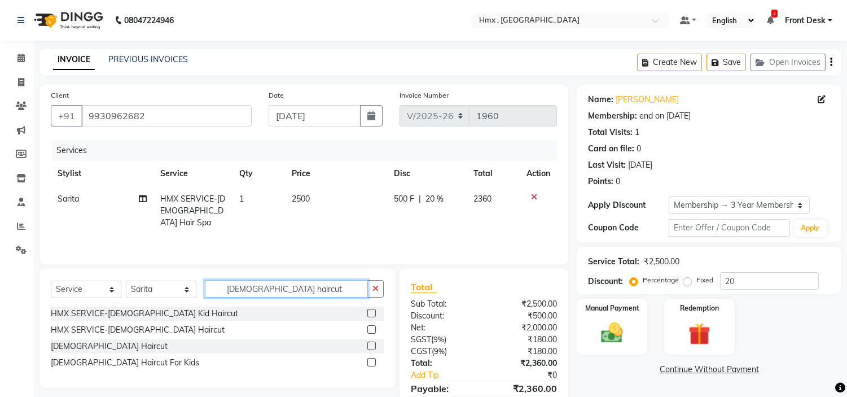
type input "[DEMOGRAPHIC_DATA] haircut"
click at [374, 343] on label at bounding box center [372, 346] width 8 height 8
click at [374, 343] on input "checkbox" at bounding box center [371, 346] width 7 height 7
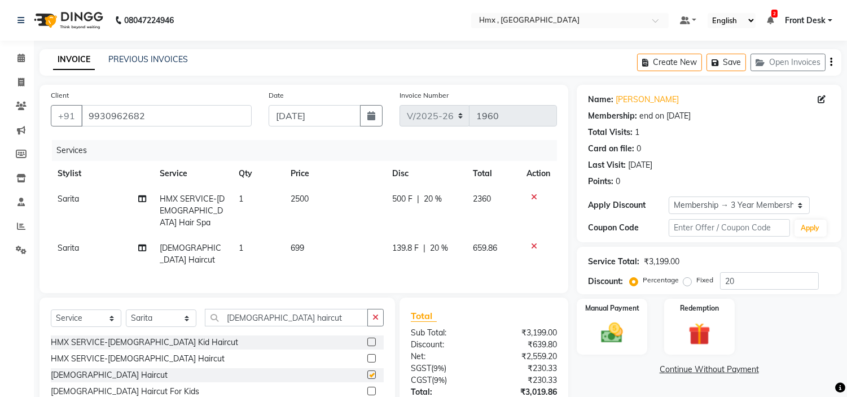
checkbox input "false"
click at [290, 209] on td "2500" at bounding box center [335, 210] width 102 height 49
select select "39112"
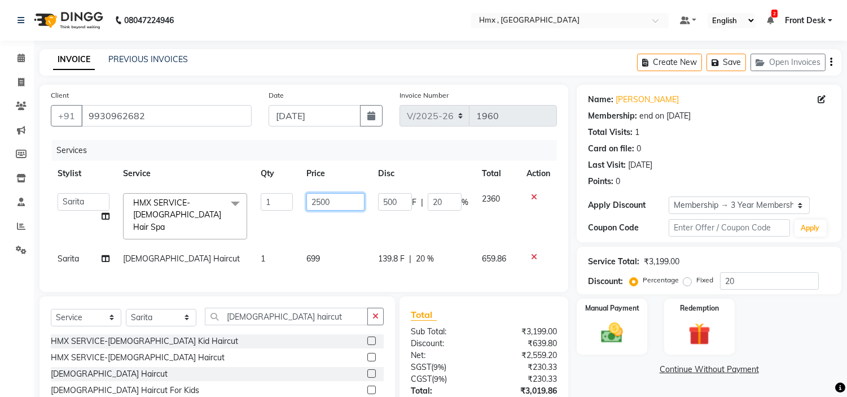
click at [318, 205] on input "2500" at bounding box center [336, 202] width 58 height 18
click at [316, 206] on input "2500" at bounding box center [336, 202] width 58 height 18
type input "3500"
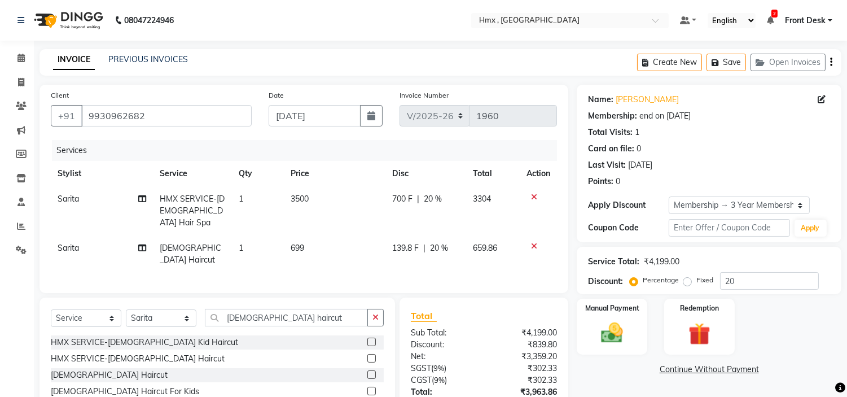
scroll to position [63, 0]
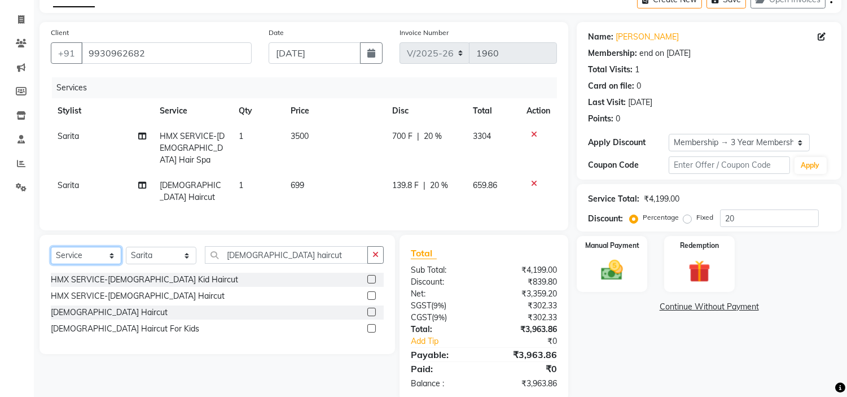
click at [72, 247] on select "Select Service Product Membership Package Voucher Prepaid Gift Card" at bounding box center [86, 256] width 71 height 18
click at [51, 247] on select "Select Service Product Membership Package Voucher Prepaid Gift Card" at bounding box center [86, 256] width 71 height 18
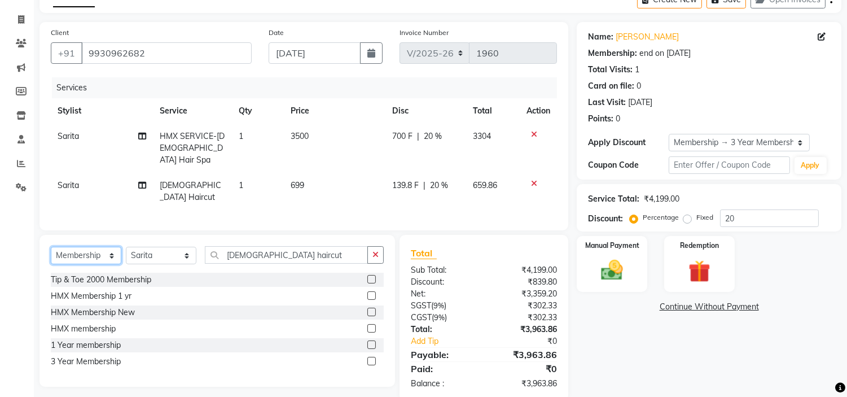
click at [69, 247] on select "Select Service Product Membership Package Voucher Prepaid Gift Card" at bounding box center [86, 256] width 71 height 18
select select "product"
click at [51, 247] on select "Select Service Product Membership Package Voucher Prepaid Gift Card" at bounding box center [86, 256] width 71 height 18
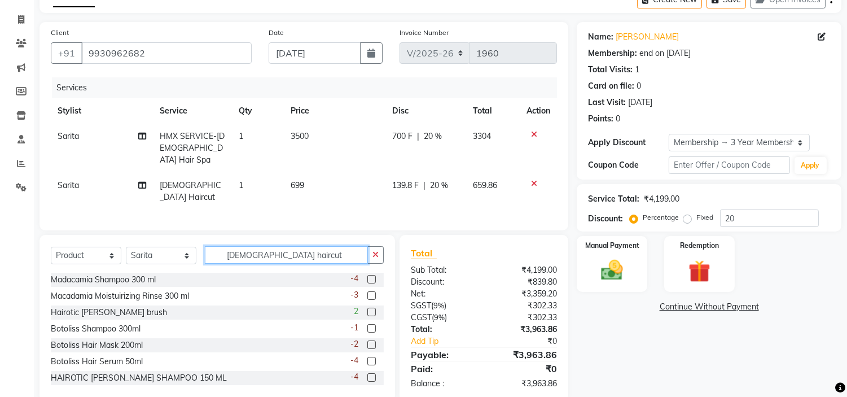
drag, startPoint x: 295, startPoint y: 243, endPoint x: 193, endPoint y: 251, distance: 102.5
click at [193, 251] on div "Select Service Product Membership Package Voucher Prepaid Gift Card Select Styl…" at bounding box center [217, 259] width 333 height 27
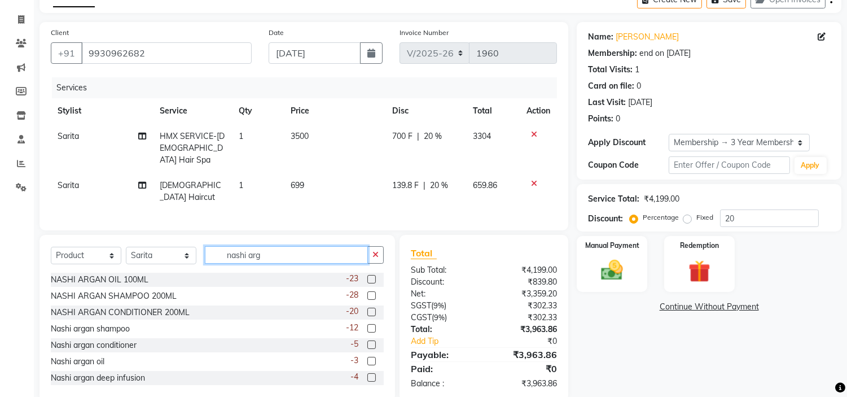
type input "nashi arg"
click at [368, 357] on label at bounding box center [372, 361] width 8 height 8
click at [368, 358] on input "checkbox" at bounding box center [371, 361] width 7 height 7
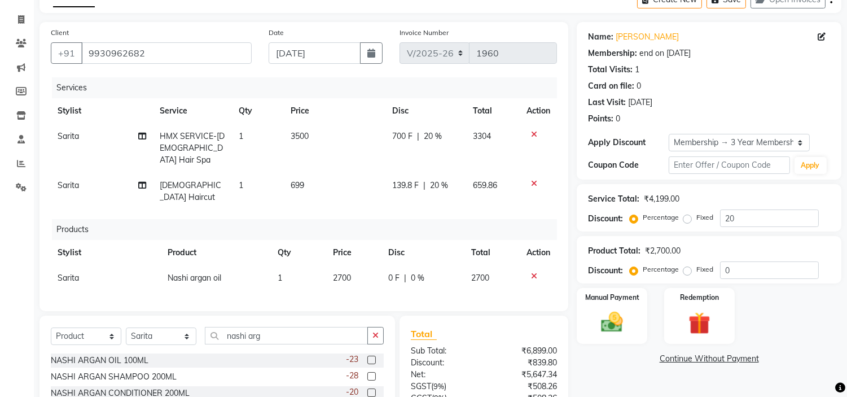
checkbox input "false"
click at [347, 265] on td "2700" at bounding box center [353, 277] width 55 height 25
select select "39112"
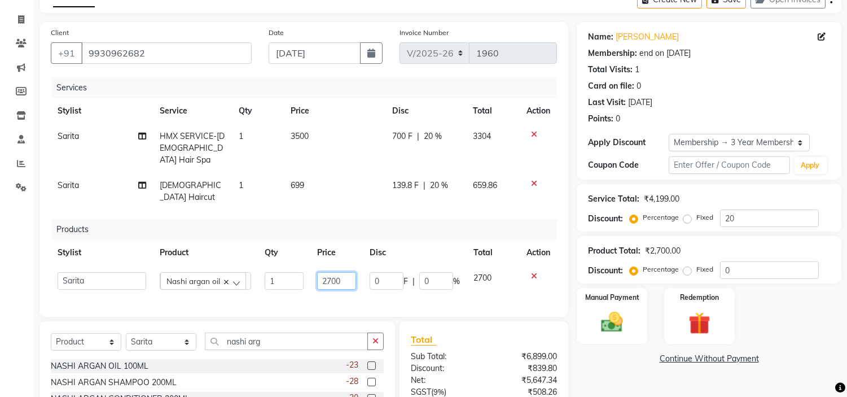
drag, startPoint x: 347, startPoint y: 261, endPoint x: 317, endPoint y: 262, distance: 29.4
click at [317, 272] on input "2700" at bounding box center [337, 281] width 40 height 18
type input "1300"
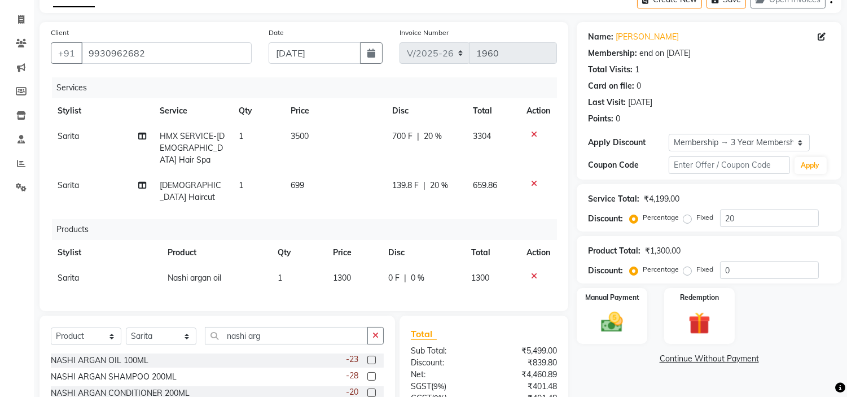
scroll to position [150, 0]
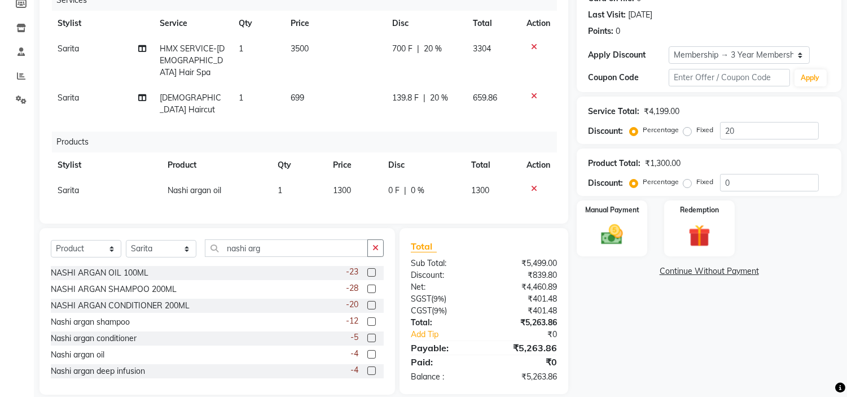
click at [313, 55] on td "3500" at bounding box center [335, 60] width 102 height 49
select select "39112"
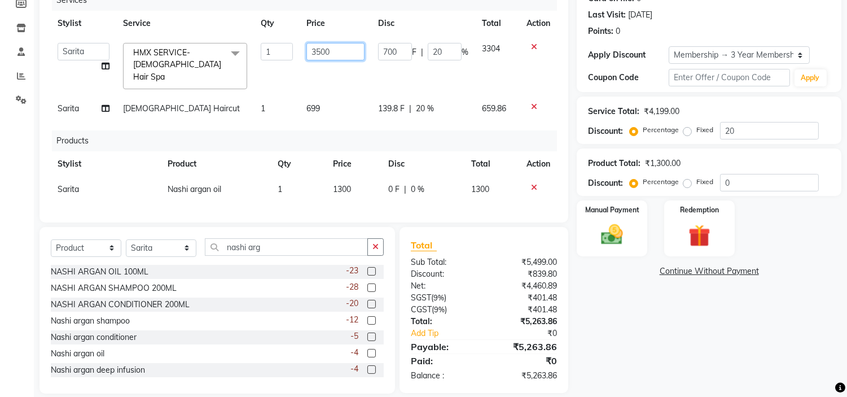
click at [336, 55] on input "3500" at bounding box center [336, 52] width 58 height 18
type input "3360"
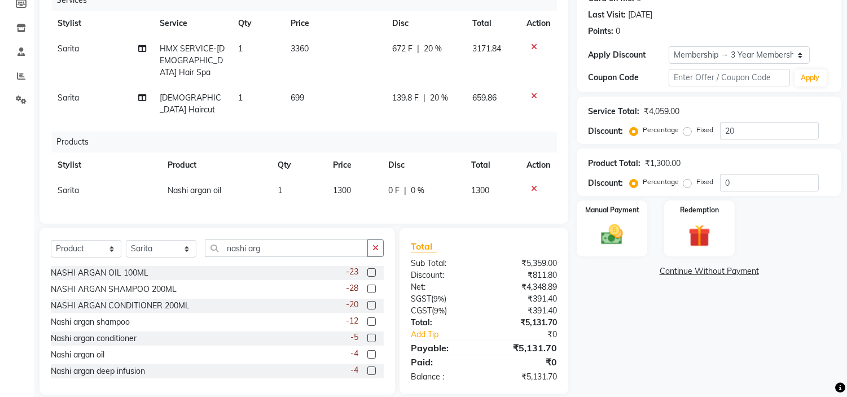
drag, startPoint x: 658, startPoint y: 339, endPoint x: 648, endPoint y: 339, distance: 9.6
click at [658, 339] on div "Name: [PERSON_NAME] Membership: end on [DATE] Total Visits: 1 Card on file: 0 L…" at bounding box center [713, 165] width 273 height 460
click at [195, 52] on span "HMX SERVICE-[DEMOGRAPHIC_DATA] Hair Spa" at bounding box center [192, 60] width 65 height 34
select select "39112"
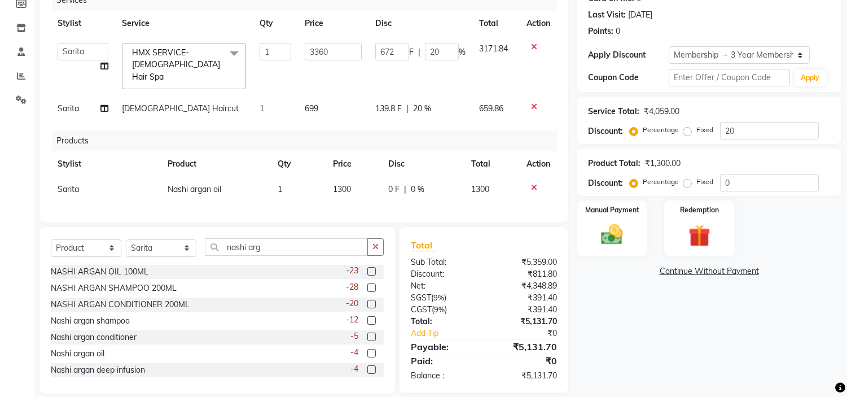
click at [196, 68] on span "HMX SERVICE-[DEMOGRAPHIC_DATA] Hair Spa x" at bounding box center [178, 65] width 99 height 36
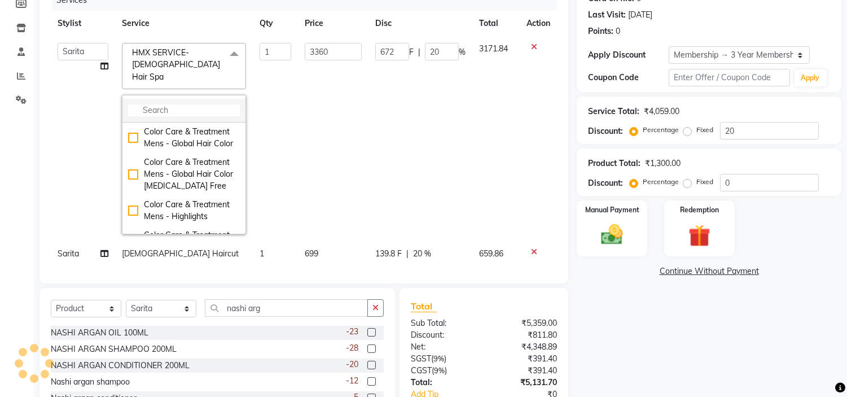
click at [195, 104] on input "multiselect-search" at bounding box center [184, 110] width 112 height 12
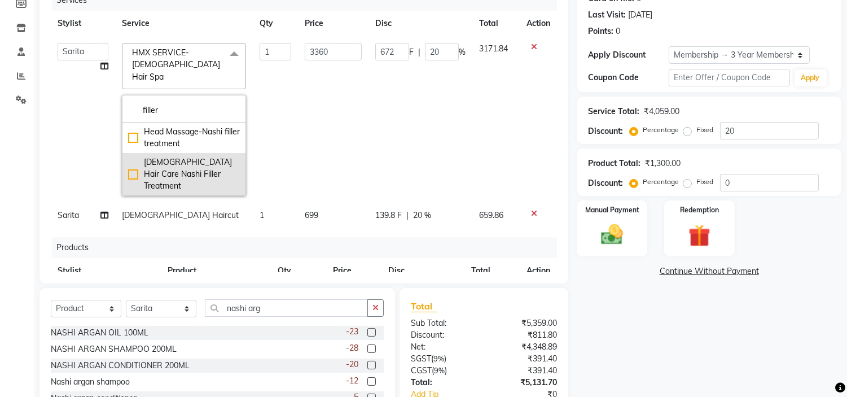
type input "filler"
click at [128, 158] on div "[DEMOGRAPHIC_DATA] Hair Care Nashi Filler Treatment" at bounding box center [184, 174] width 112 height 36
checkbox input "true"
type input "2100"
type input "420"
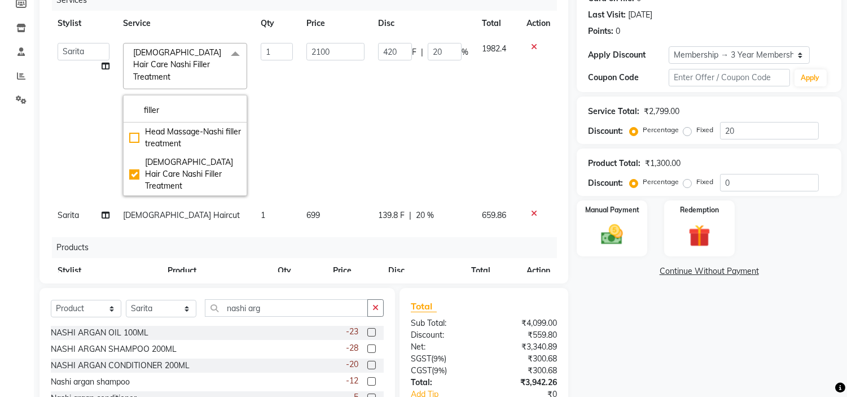
click at [301, 105] on td "2100" at bounding box center [336, 119] width 72 height 167
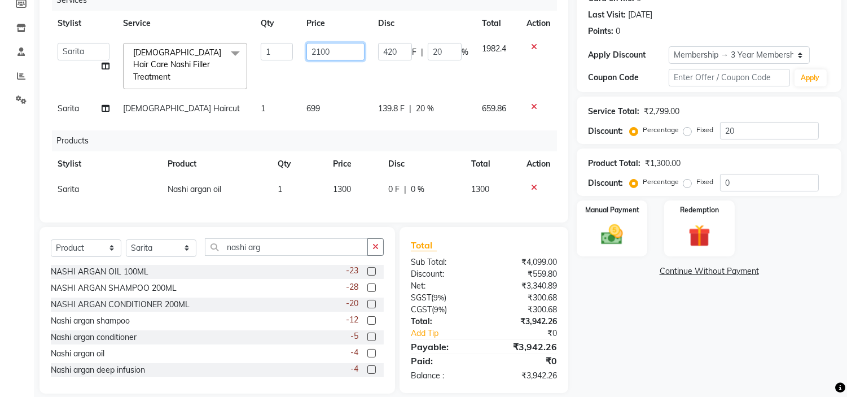
drag, startPoint x: 332, startPoint y: 54, endPoint x: 303, endPoint y: 61, distance: 29.6
click at [303, 61] on td "2100" at bounding box center [336, 66] width 72 height 60
type input "3360"
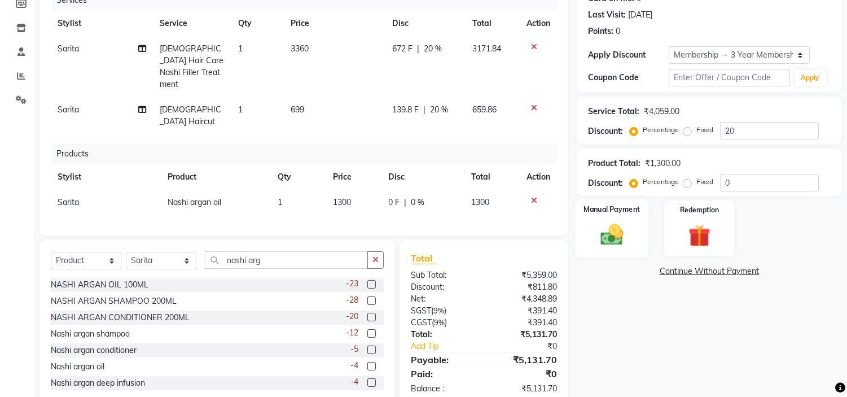
click at [618, 233] on img at bounding box center [612, 235] width 37 height 27
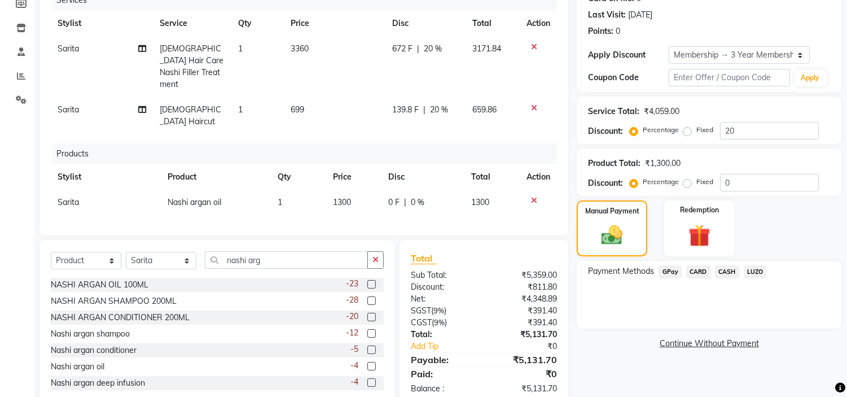
click at [700, 267] on span "CARD" at bounding box center [699, 271] width 24 height 13
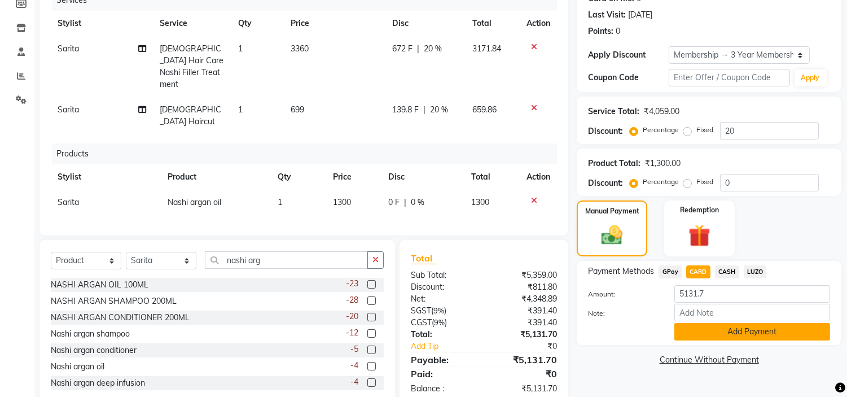
click at [706, 324] on button "Add Payment" at bounding box center [753, 332] width 156 height 18
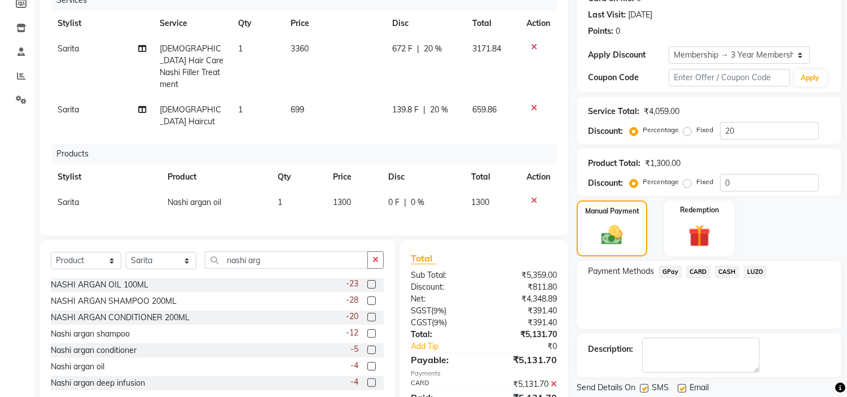
scroll to position [185, 0]
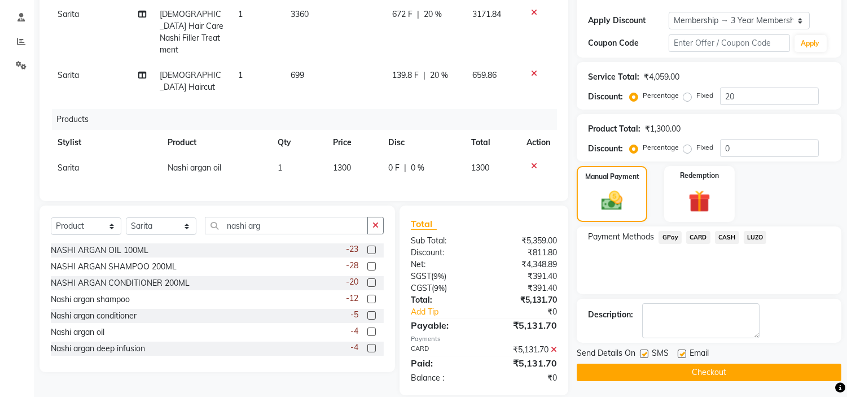
click at [663, 376] on button "Checkout" at bounding box center [709, 373] width 265 height 18
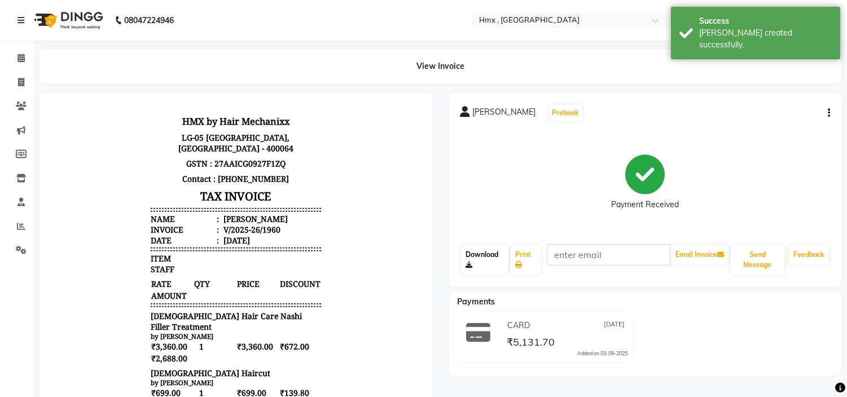
click at [510, 256] on div "Download" at bounding box center [485, 260] width 49 height 32
click at [519, 255] on link "Print" at bounding box center [526, 259] width 30 height 29
